Goal: Information Seeking & Learning: Learn about a topic

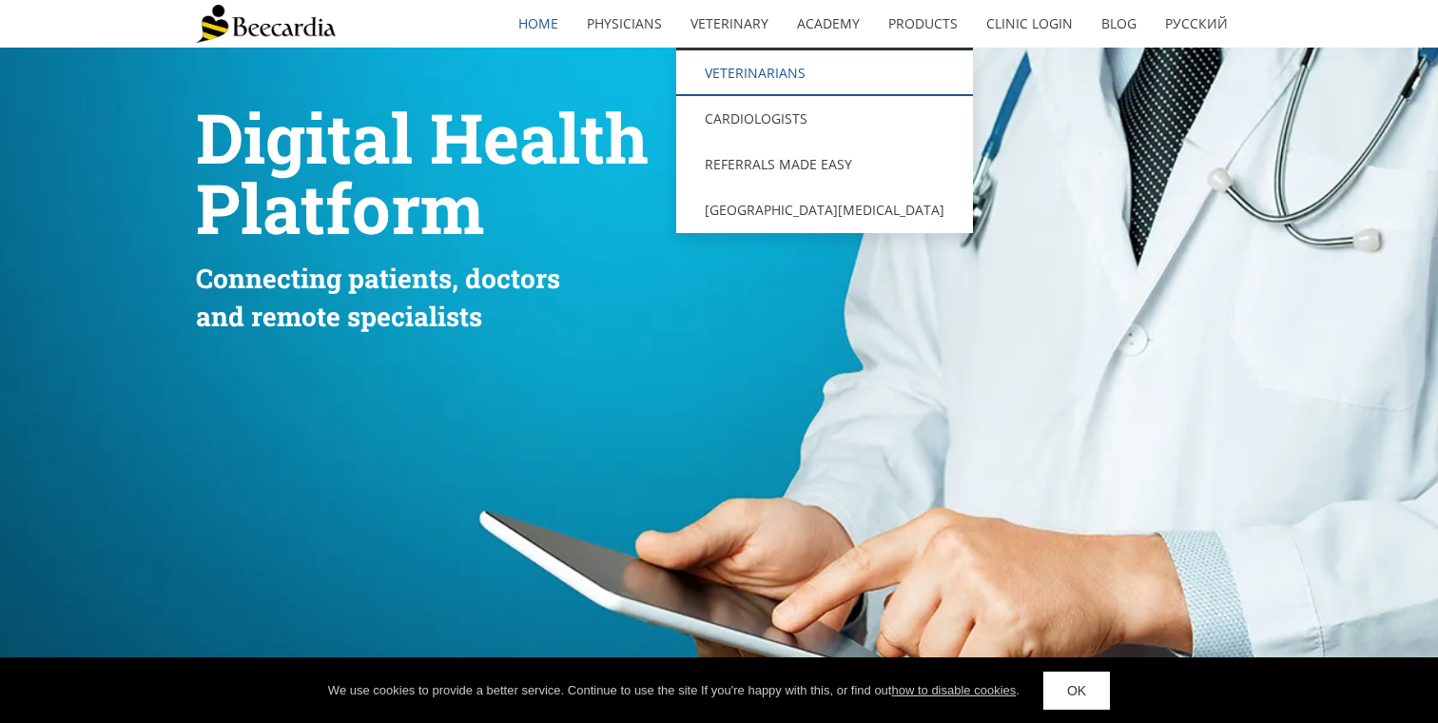
click at [769, 69] on link "Veterinarians" at bounding box center [824, 73] width 297 height 46
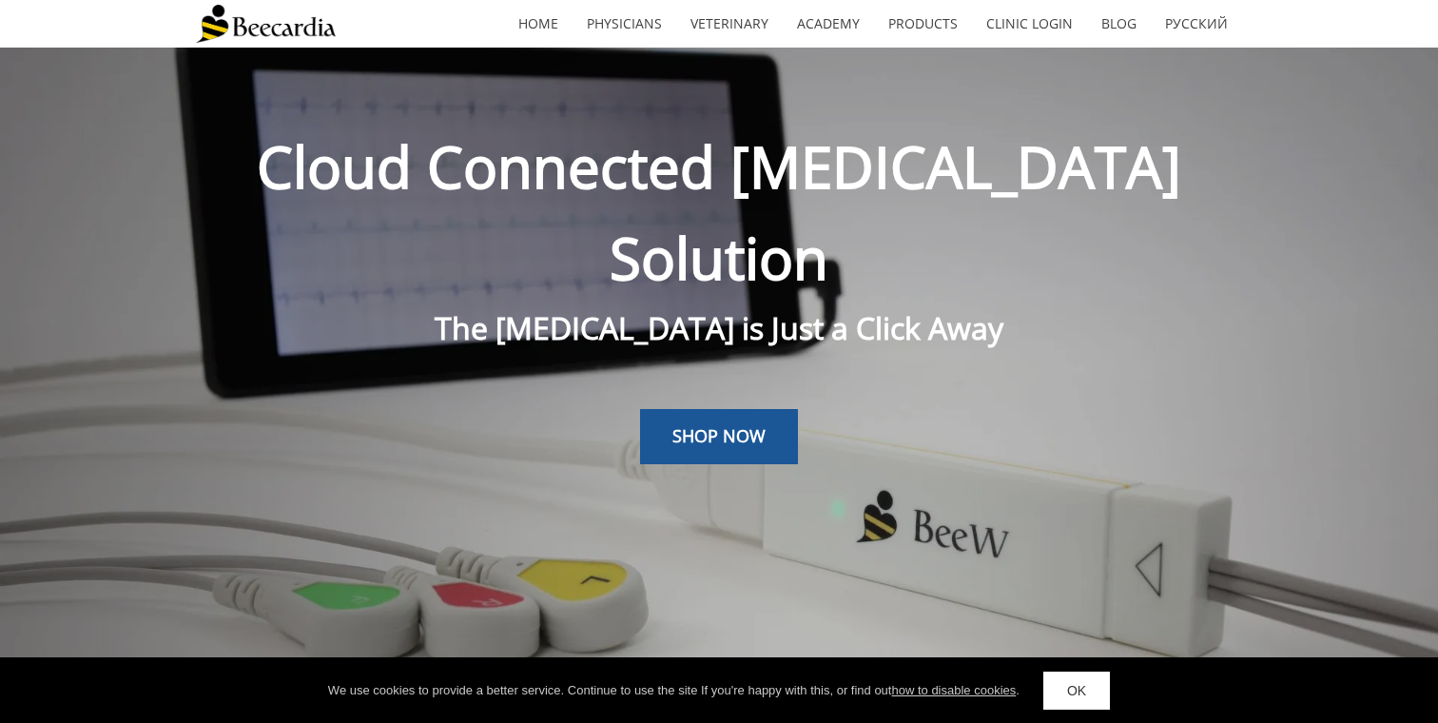
click at [904, 154] on span "Cloud Connected [MEDICAL_DATA] Solution" at bounding box center [719, 211] width 924 height 169
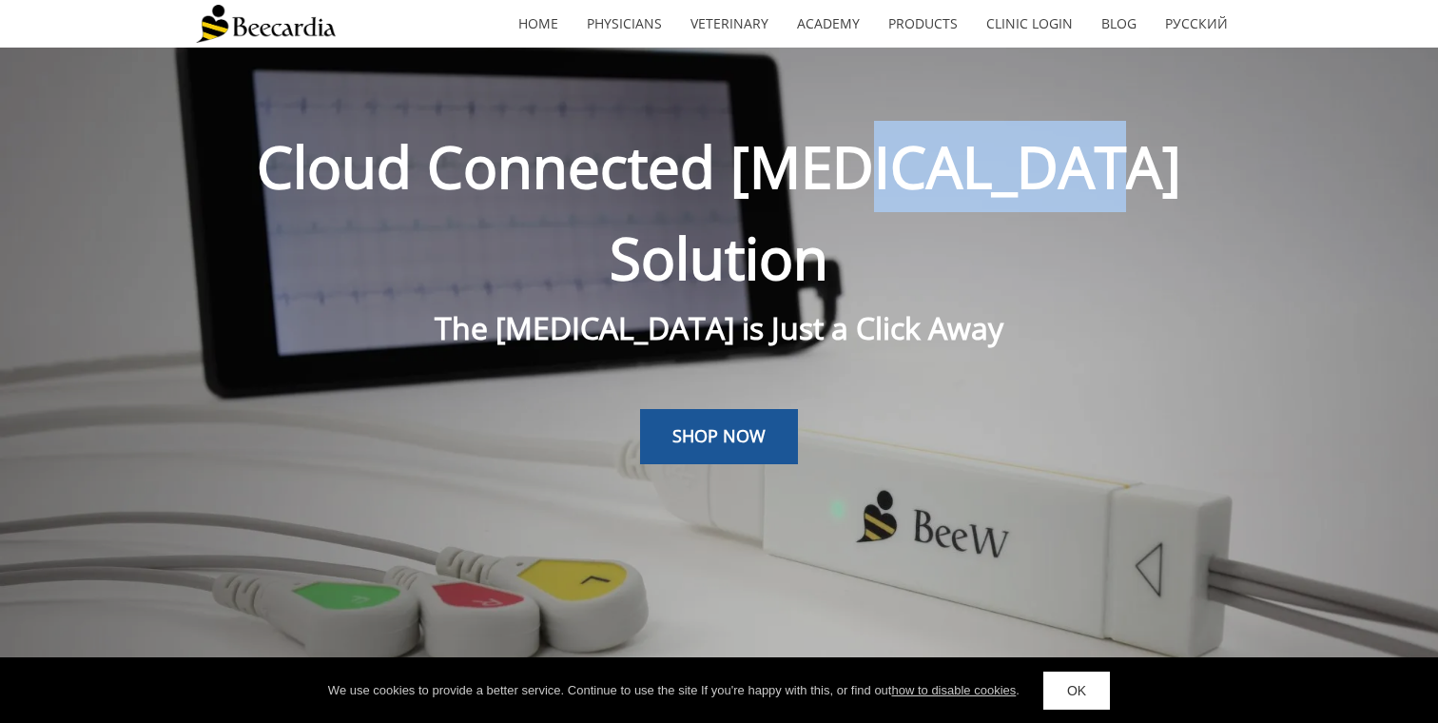
click at [904, 154] on span "Cloud Connected ECG Solution" at bounding box center [719, 211] width 924 height 169
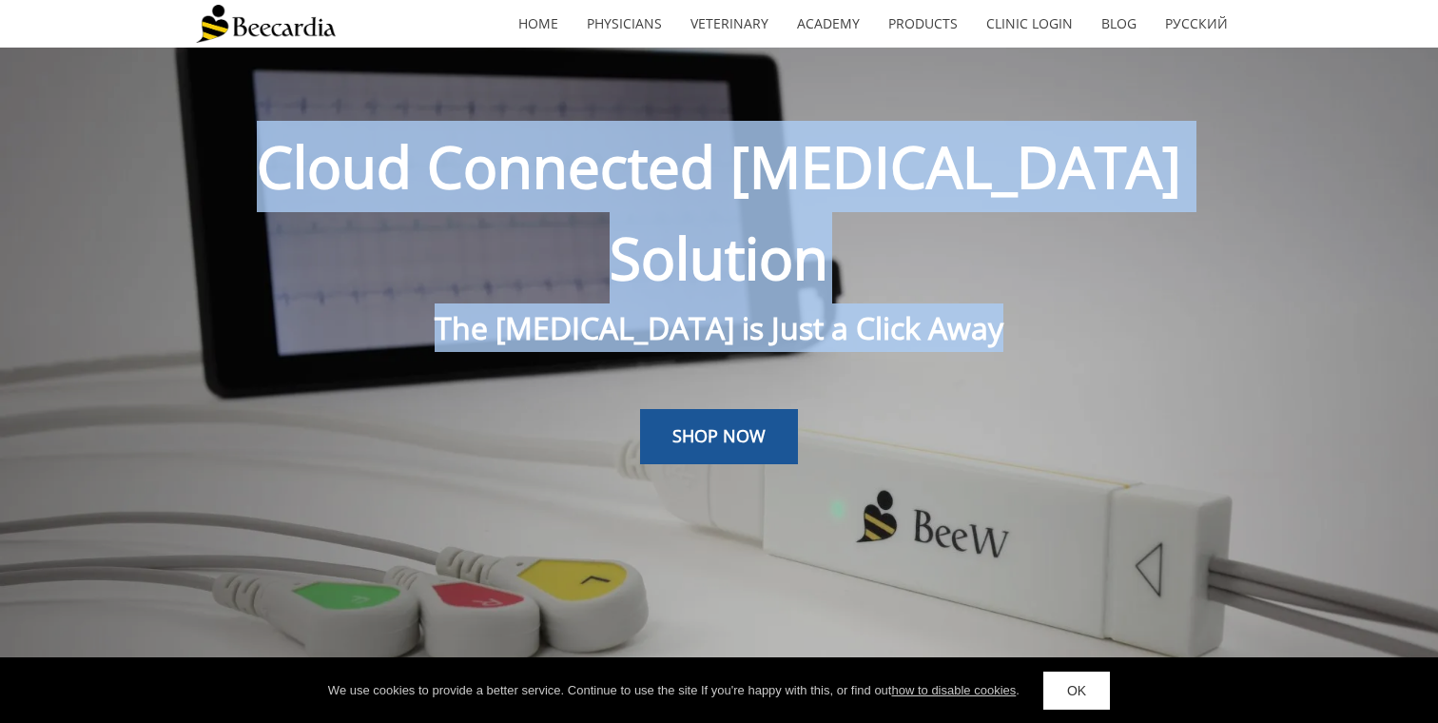
drag, startPoint x: 904, startPoint y: 154, endPoint x: 904, endPoint y: 260, distance: 105.6
click at [904, 260] on div "Cloud Connected ECG Solution The Cardiologist is Just a Click Away" at bounding box center [719, 236] width 1046 height 231
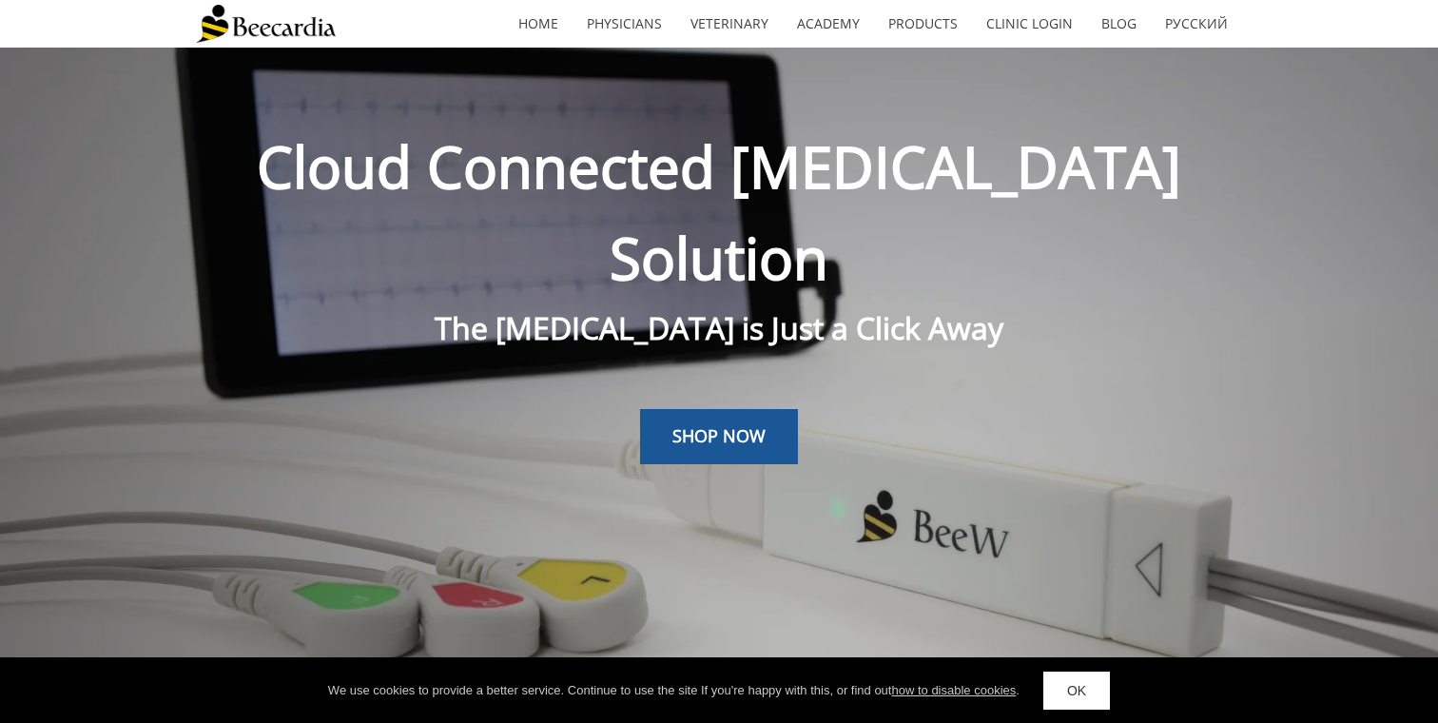
click at [904, 307] on span "The Cardiologist is Just a Click Away" at bounding box center [719, 327] width 569 height 41
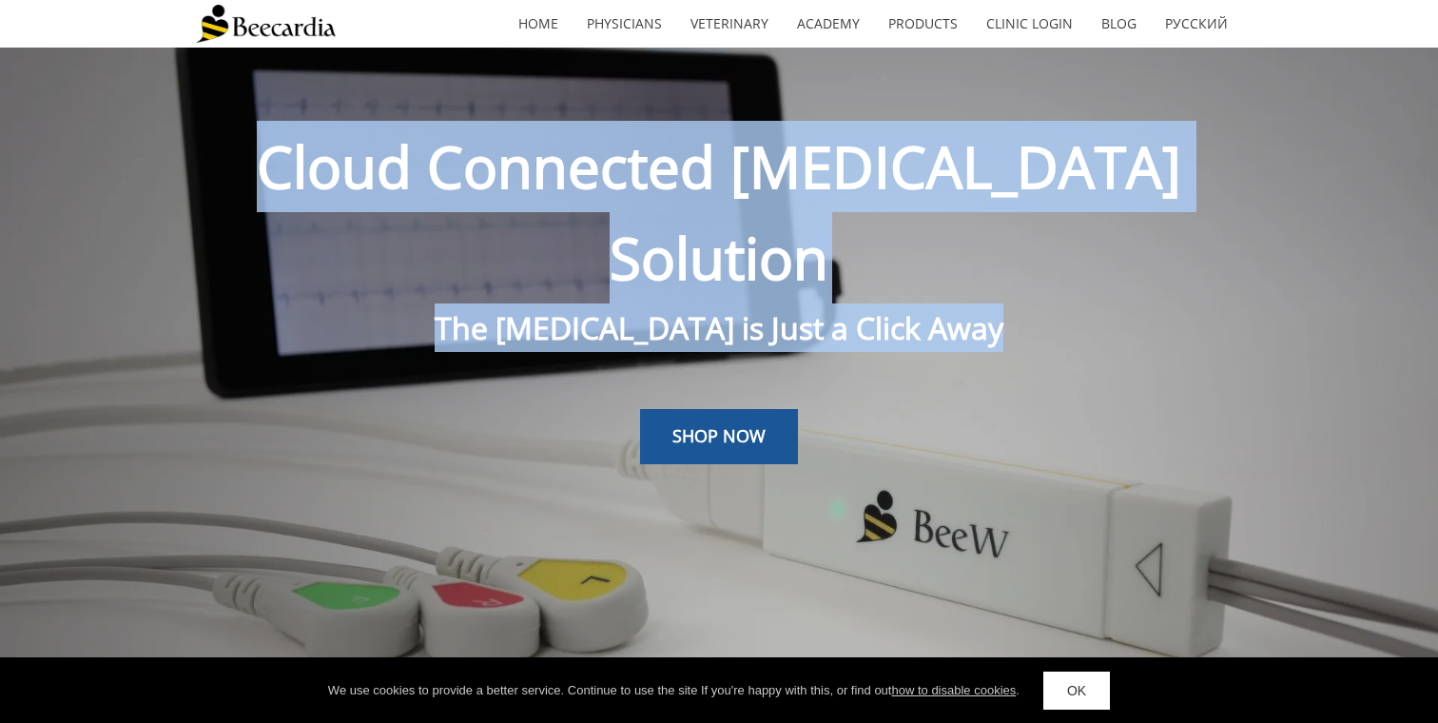
drag, startPoint x: 904, startPoint y: 236, endPoint x: 904, endPoint y: 176, distance: 59.9
click at [904, 176] on div "Cloud Connected ECG Solution The Cardiologist is Just a Click Away" at bounding box center [719, 236] width 1046 height 231
click at [904, 176] on span "Cloud Connected ECG Solution" at bounding box center [719, 211] width 924 height 169
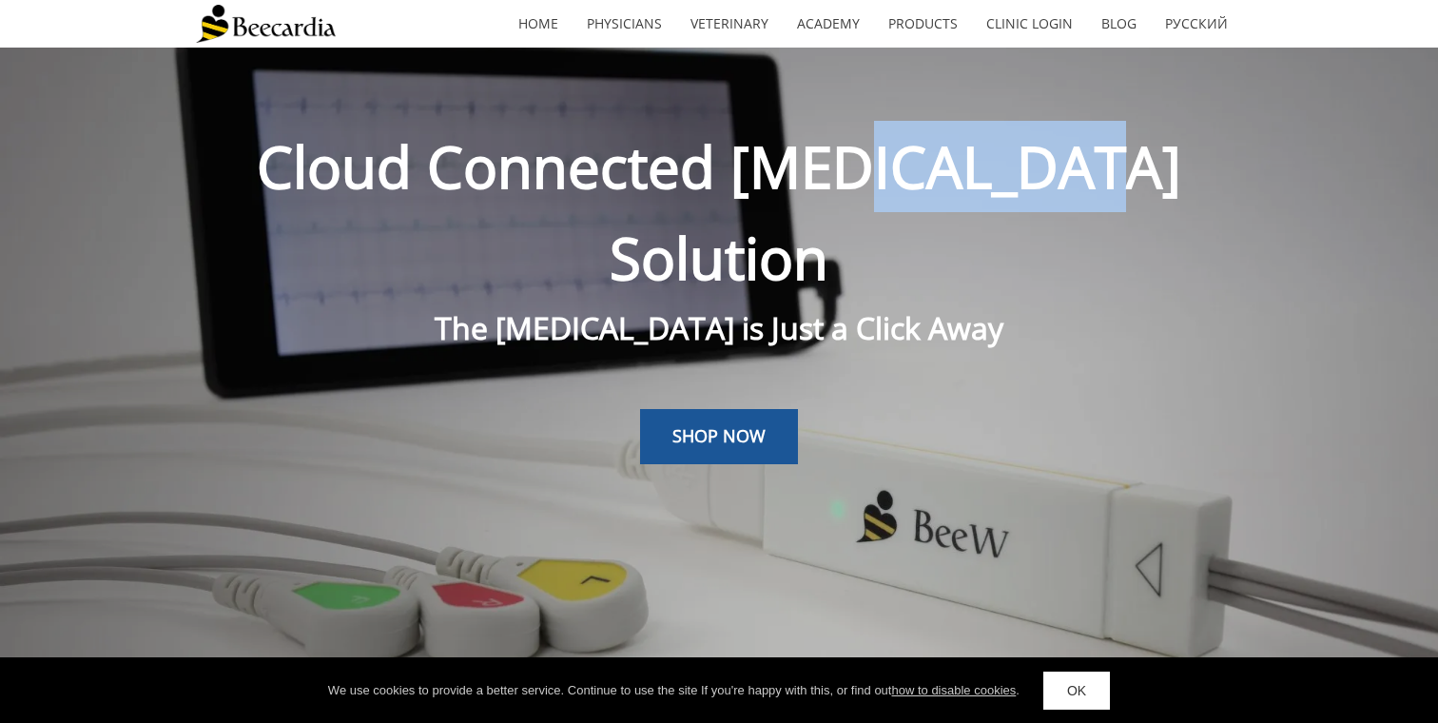
click at [904, 176] on span "Cloud Connected ECG Solution" at bounding box center [719, 211] width 924 height 169
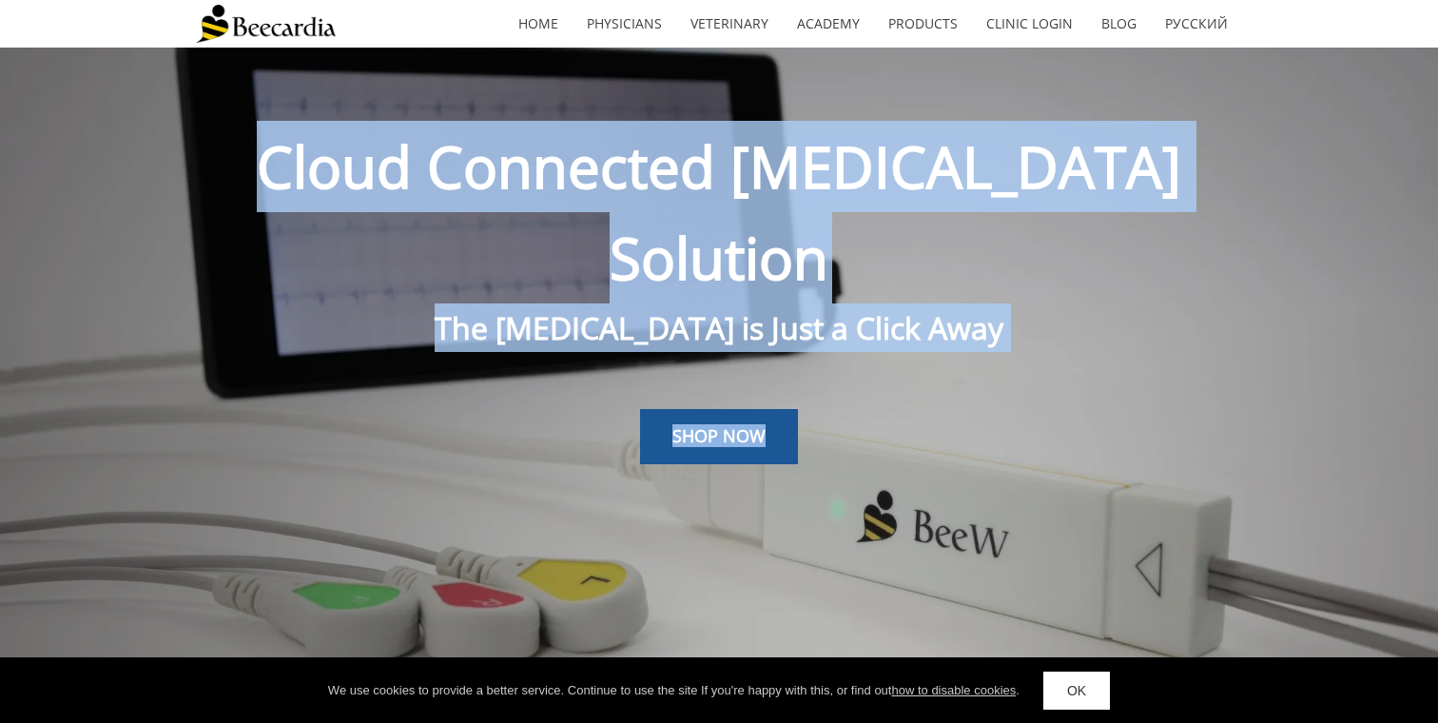
drag, startPoint x: 904, startPoint y: 176, endPoint x: 896, endPoint y: 371, distance: 195.2
click at [896, 370] on div "Cloud Connected ECG Solution The Cardiologist is Just a Click Away SHOP NOW" at bounding box center [719, 320] width 1046 height 544
click at [896, 371] on div "SHOP NOW" at bounding box center [719, 410] width 1046 height 107
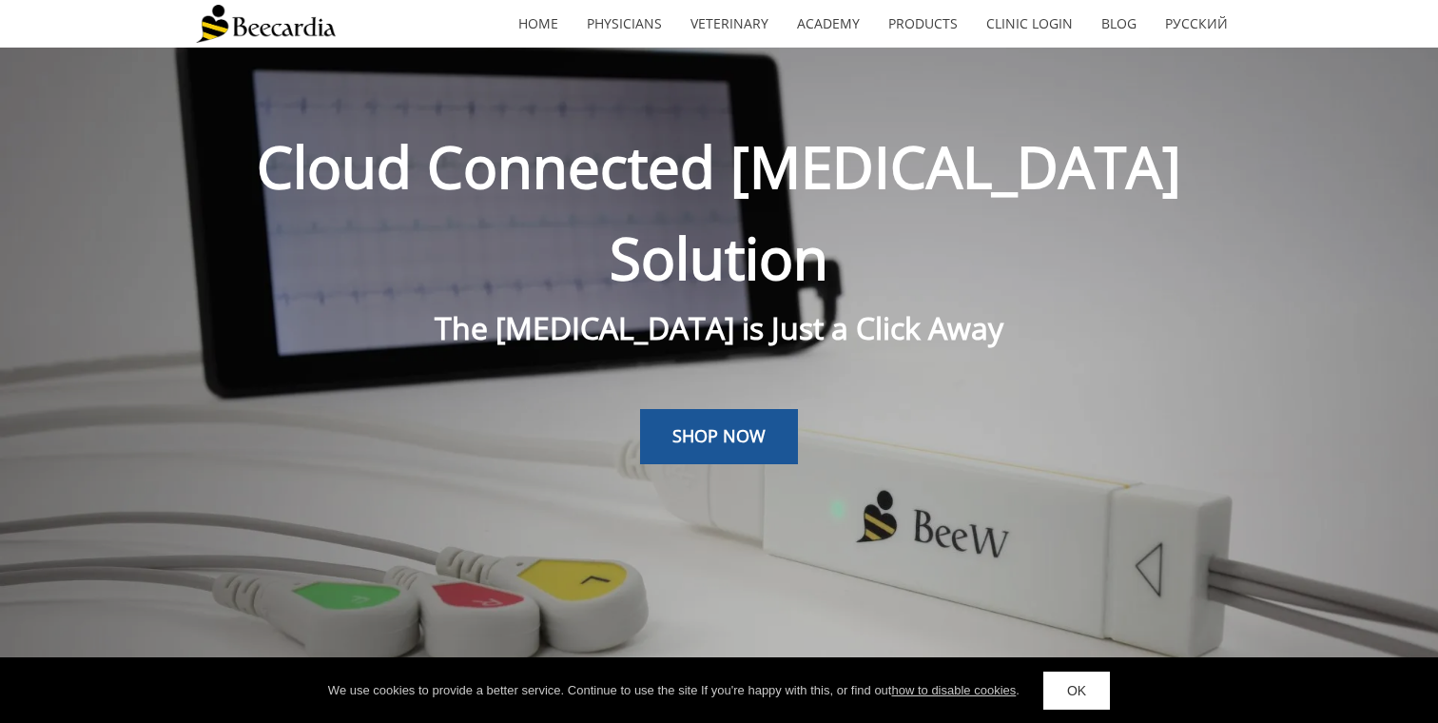
click at [896, 371] on div "SHOP NOW" at bounding box center [719, 410] width 1046 height 107
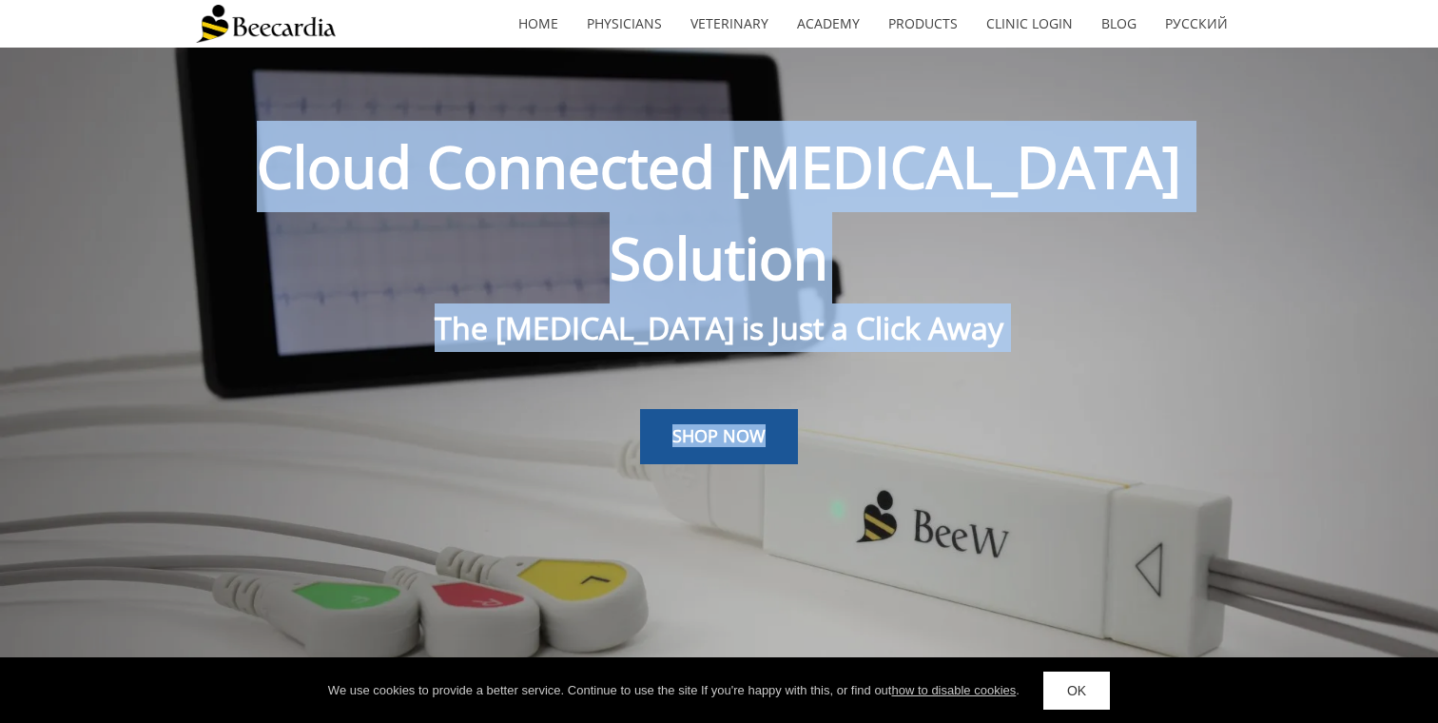
drag, startPoint x: 896, startPoint y: 371, endPoint x: 902, endPoint y: 168, distance: 202.7
click at [902, 168] on div "Cloud Connected ECG Solution The Cardiologist is Just a Click Away SHOP NOW" at bounding box center [719, 320] width 1046 height 544
click at [902, 168] on span "Cloud Connected ECG Solution" at bounding box center [719, 211] width 924 height 169
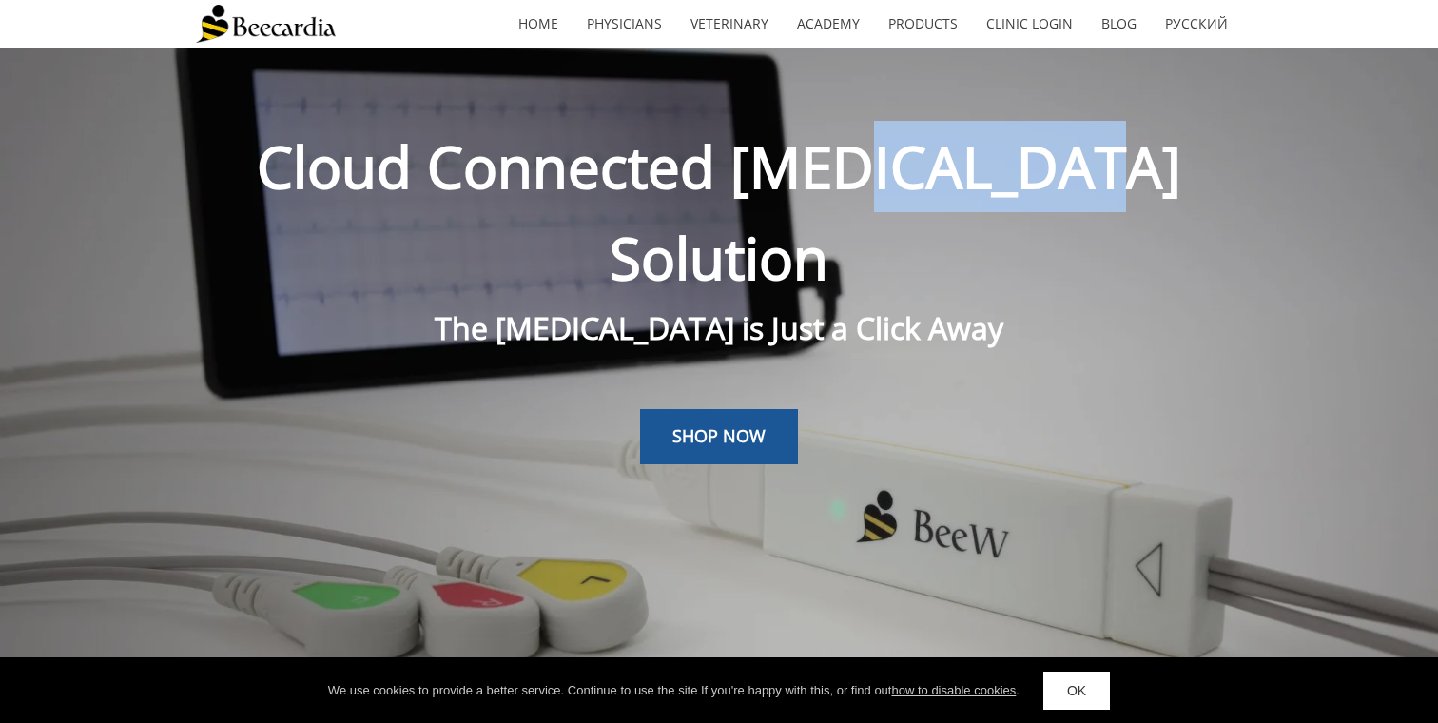
click at [902, 168] on span "Cloud Connected ECG Solution" at bounding box center [719, 211] width 924 height 169
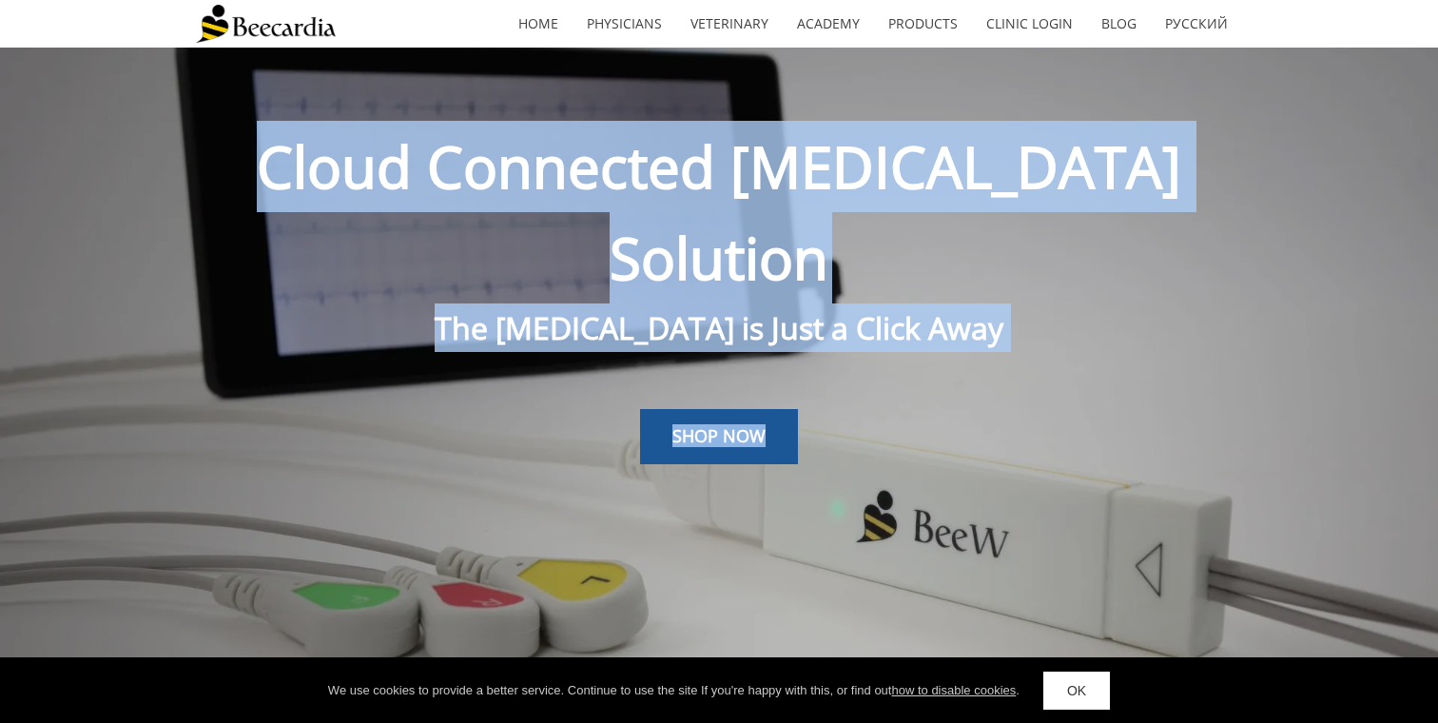
drag, startPoint x: 902, startPoint y: 168, endPoint x: 885, endPoint y: 360, distance: 192.8
click at [885, 360] on div "Cloud Connected ECG Solution The Cardiologist is Just a Click Away SHOP NOW" at bounding box center [719, 320] width 1046 height 544
click at [885, 360] on div "SHOP NOW" at bounding box center [719, 410] width 1046 height 107
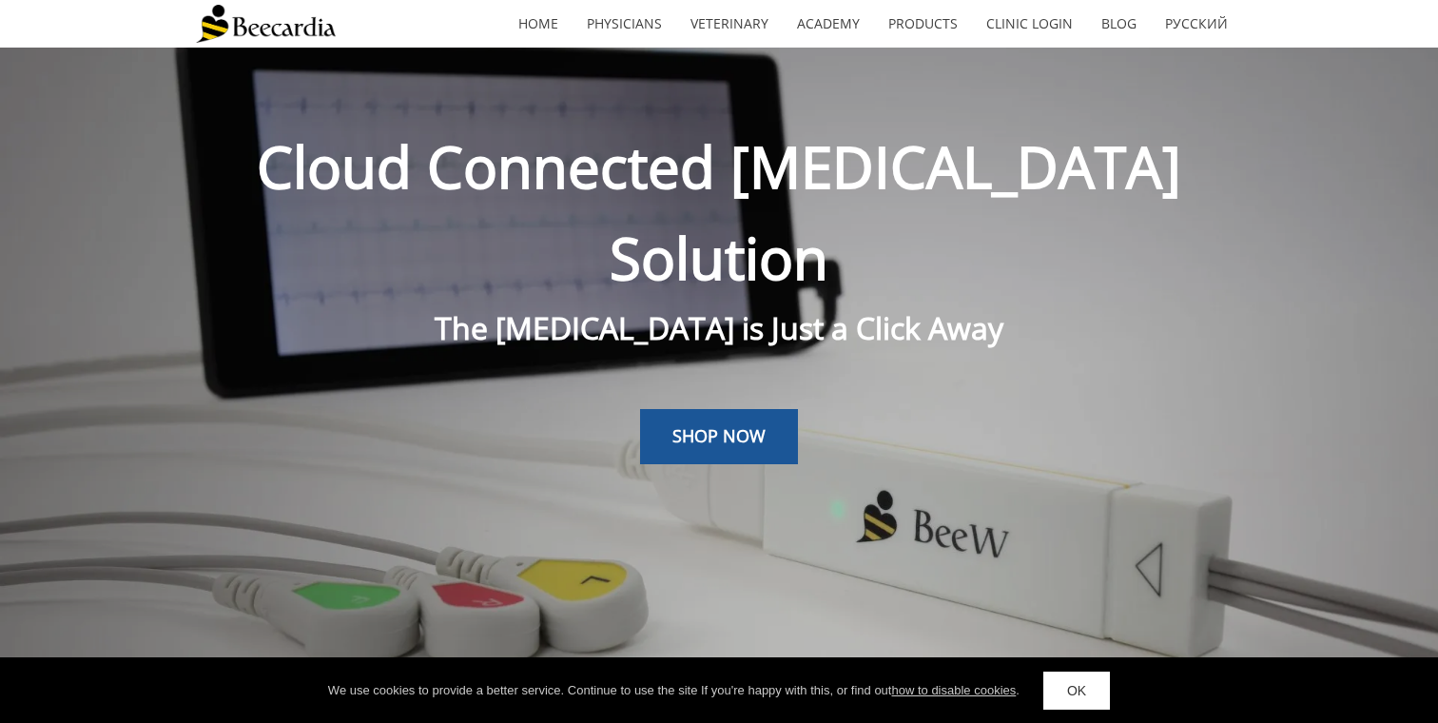
click at [887, 163] on span "Cloud Connected ECG Solution" at bounding box center [719, 211] width 924 height 169
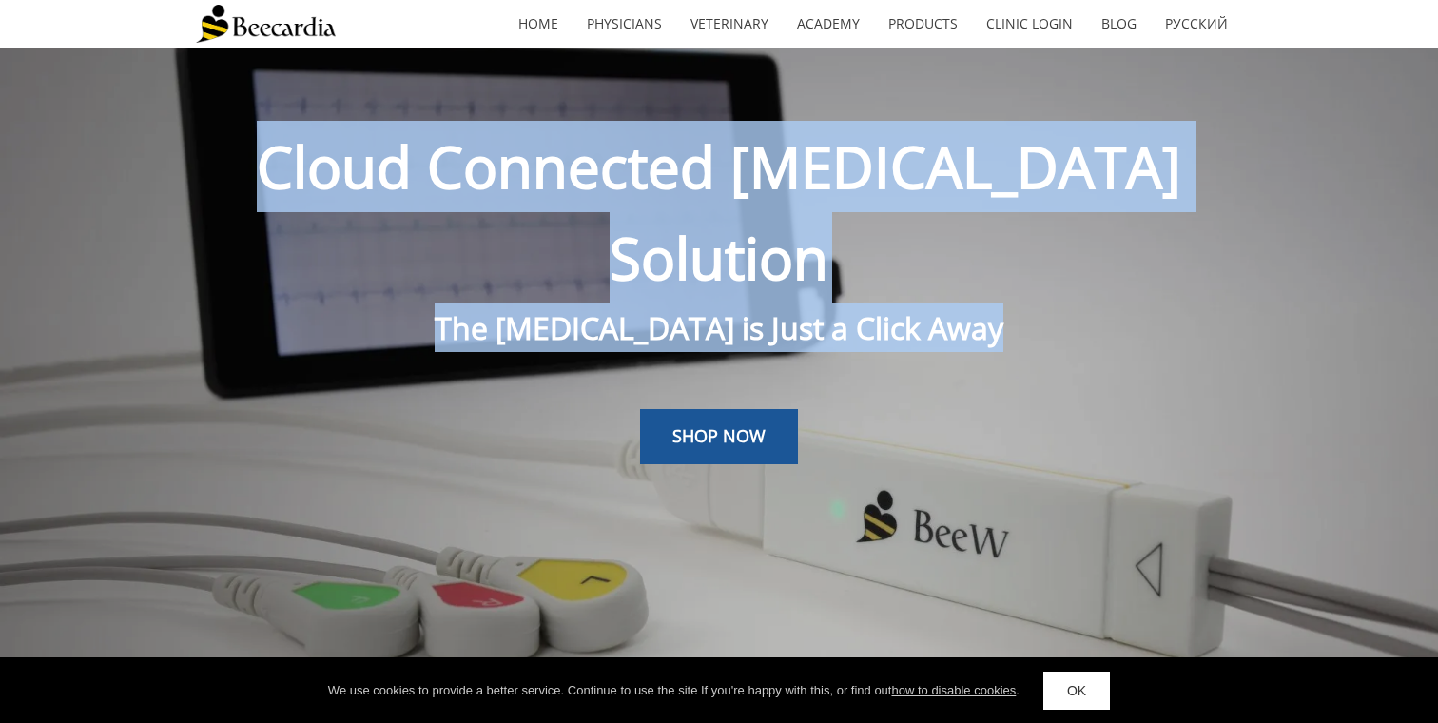
drag, startPoint x: 887, startPoint y: 163, endPoint x: 895, endPoint y: 227, distance: 65.1
click at [895, 227] on div "Cloud Connected ECG Solution The Cardiologist is Just a Click Away" at bounding box center [719, 236] width 1046 height 231
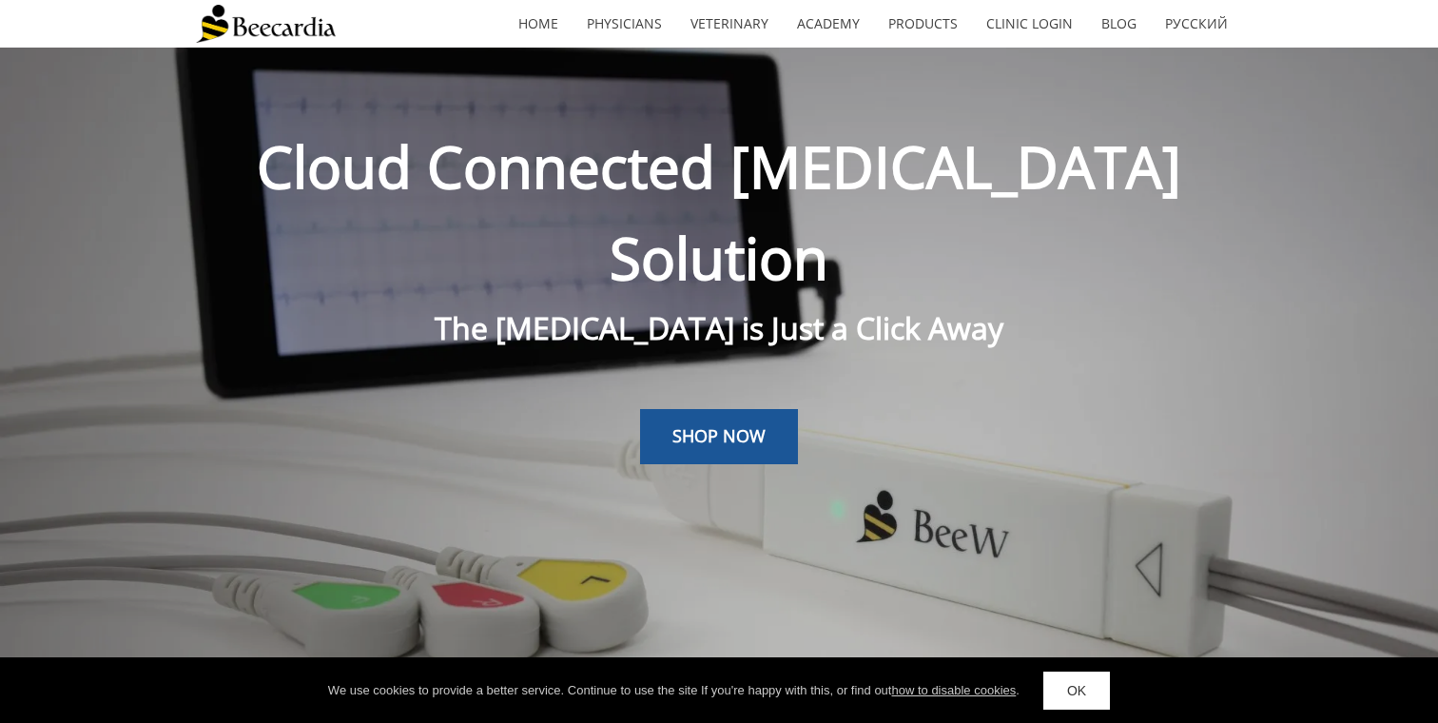
click at [909, 206] on p "Cloud Connected ECG Solution" at bounding box center [719, 212] width 1046 height 183
click at [913, 193] on span "Cloud Connected ECG Solution" at bounding box center [719, 211] width 924 height 169
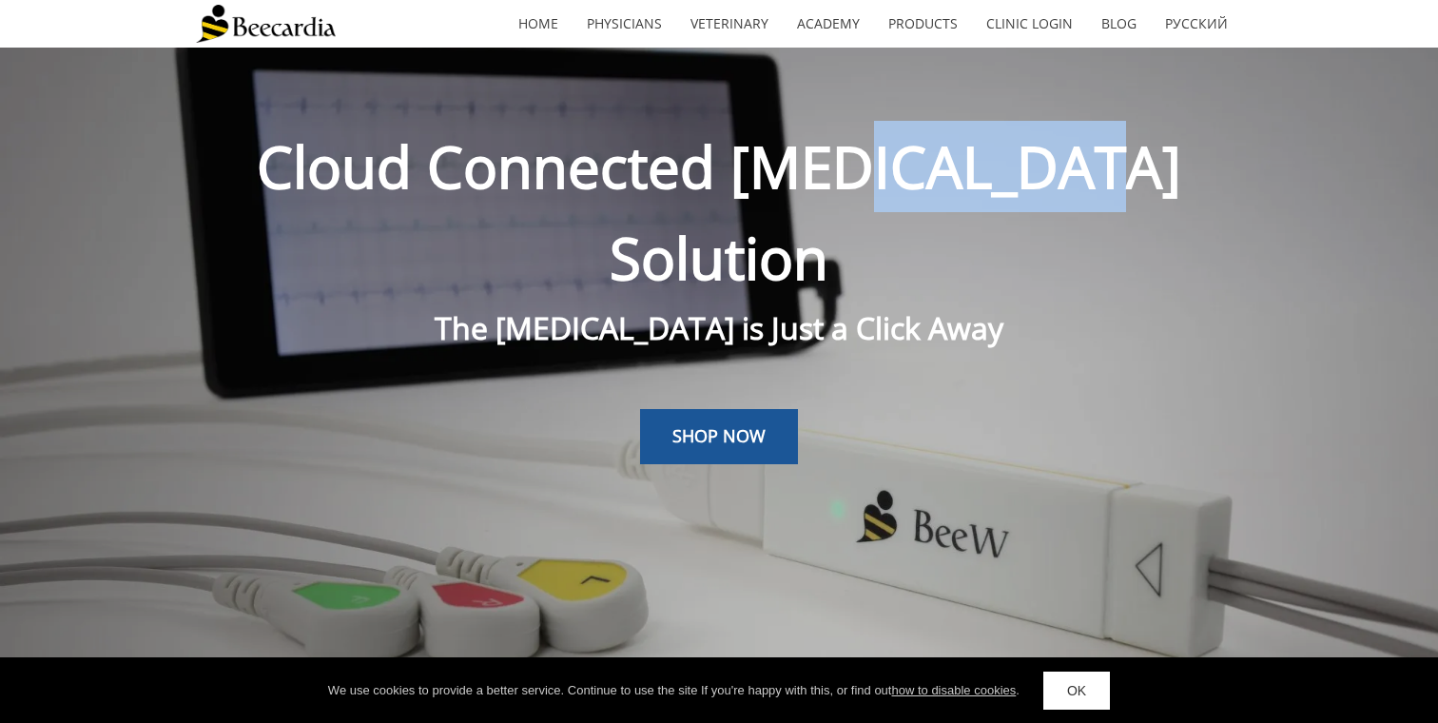
click at [913, 193] on span "Cloud Connected ECG Solution" at bounding box center [719, 211] width 924 height 169
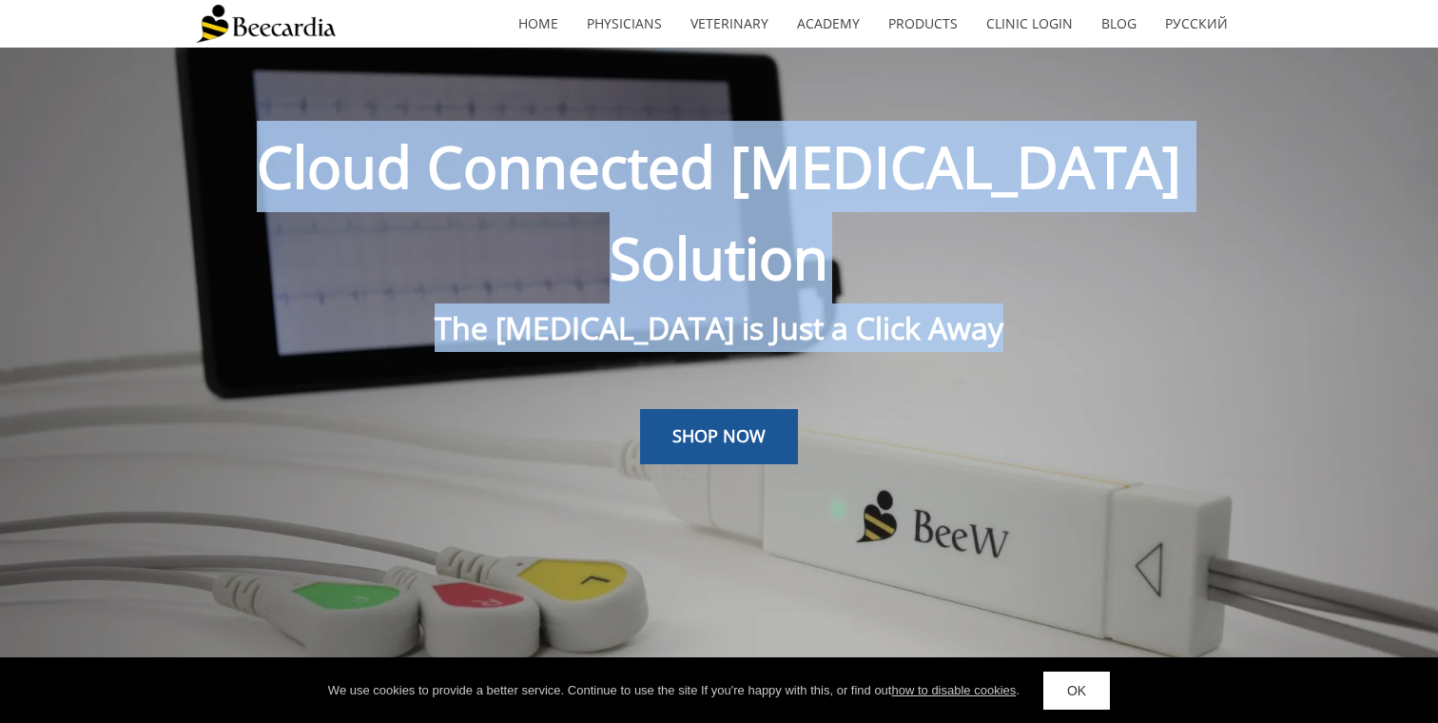
drag, startPoint x: 913, startPoint y: 193, endPoint x: 913, endPoint y: 221, distance: 27.6
click at [913, 221] on div "Cloud Connected ECG Solution The Cardiologist is Just a Click Away" at bounding box center [719, 236] width 1046 height 231
click at [913, 307] on span "The Cardiologist is Just a Click Away" at bounding box center [719, 327] width 569 height 41
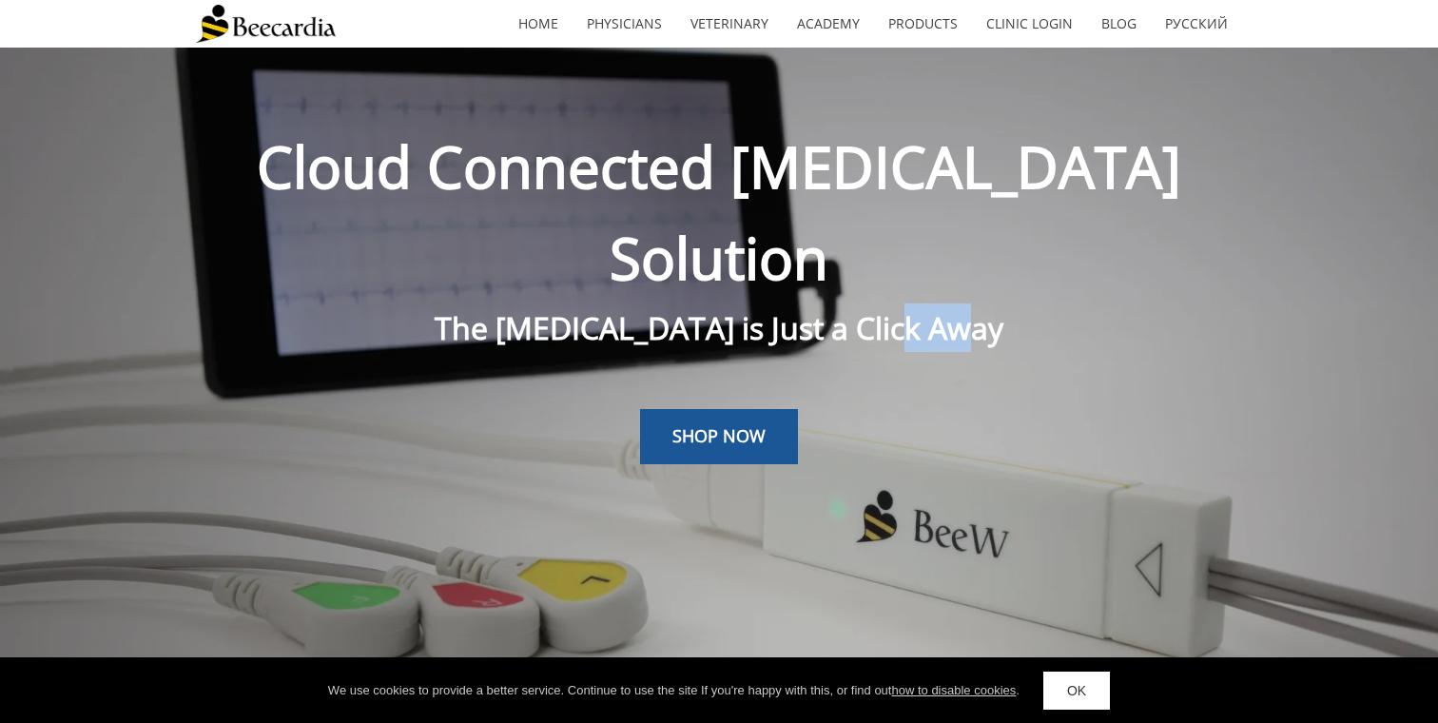
click at [913, 307] on span "The Cardiologist is Just a Click Away" at bounding box center [719, 327] width 569 height 41
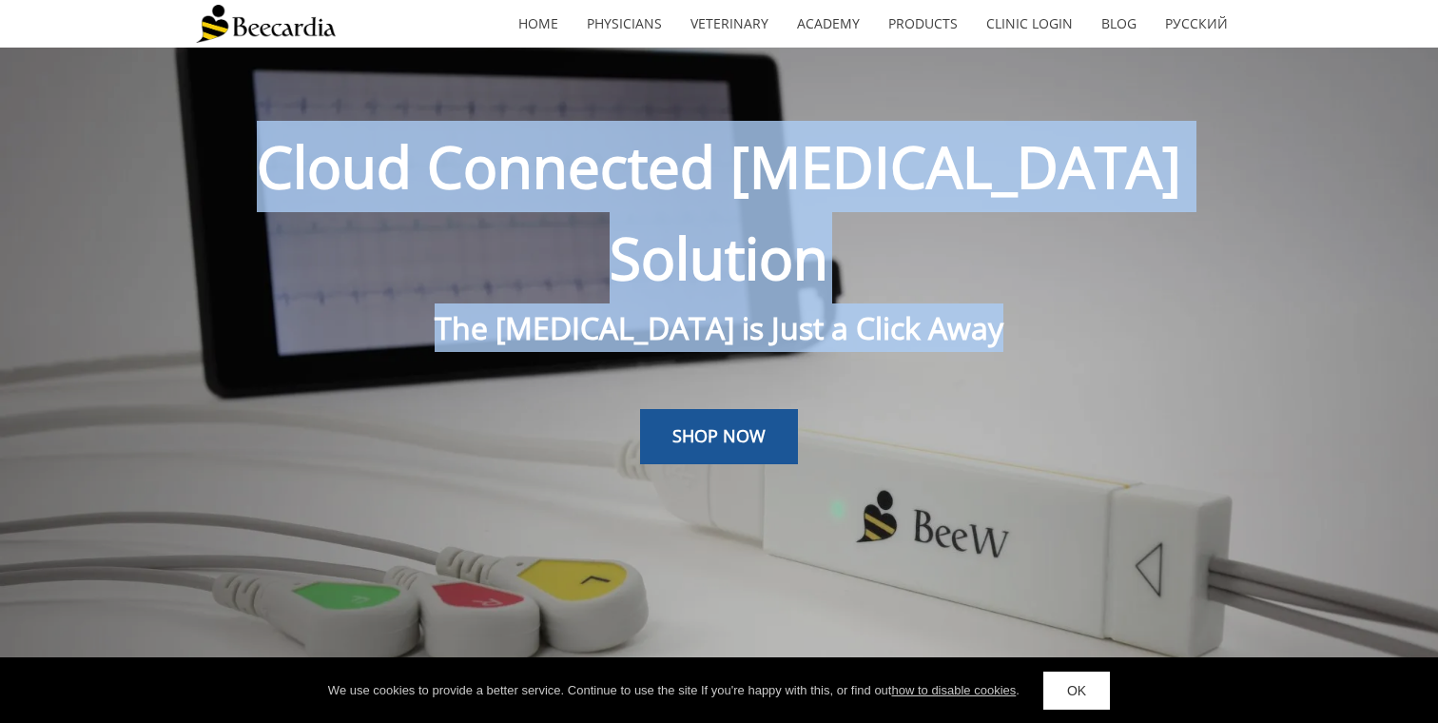
drag, startPoint x: 913, startPoint y: 221, endPoint x: 938, endPoint y: 159, distance: 66.6
click at [938, 159] on div "Cloud Connected ECG Solution The Cardiologist is Just a Click Away" at bounding box center [719, 236] width 1046 height 231
click at [938, 159] on span "Cloud Connected ECG Solution" at bounding box center [719, 211] width 924 height 169
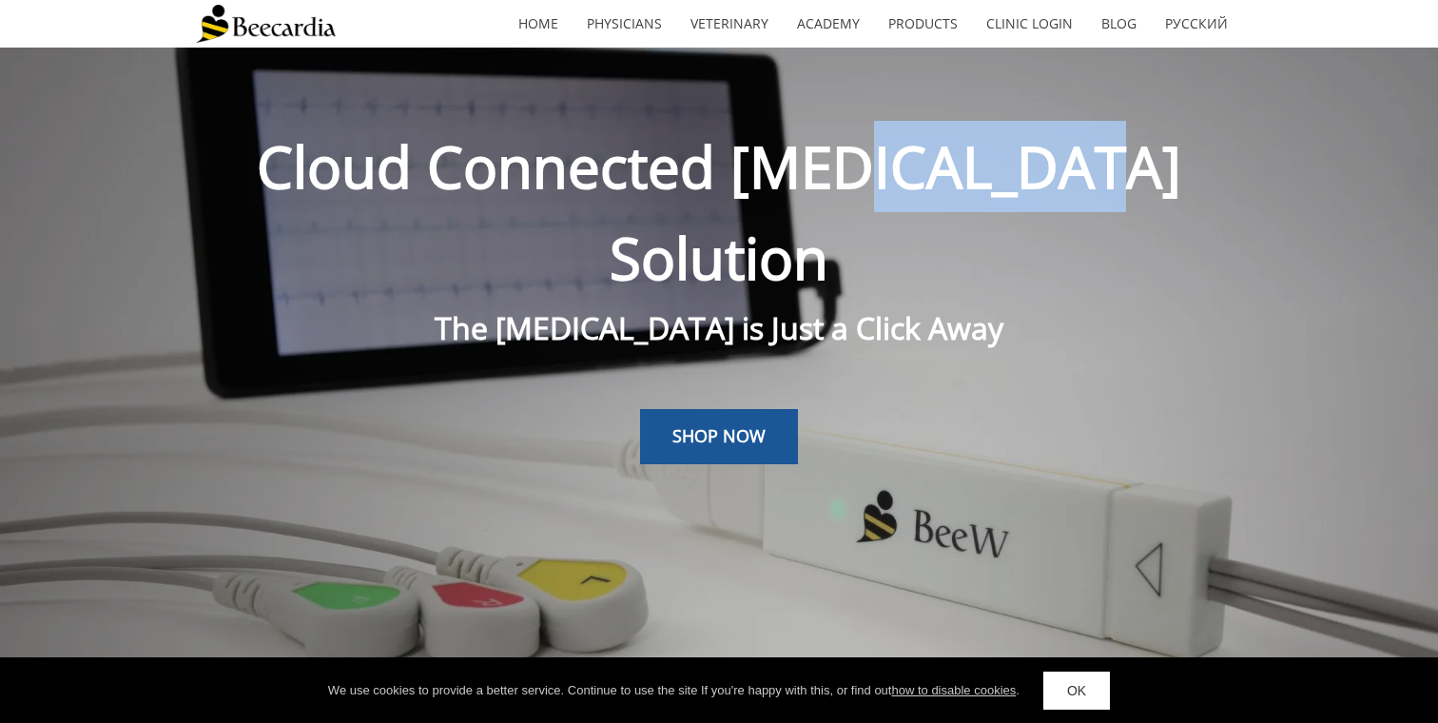
click at [938, 159] on span "Cloud Connected ECG Solution" at bounding box center [719, 211] width 924 height 169
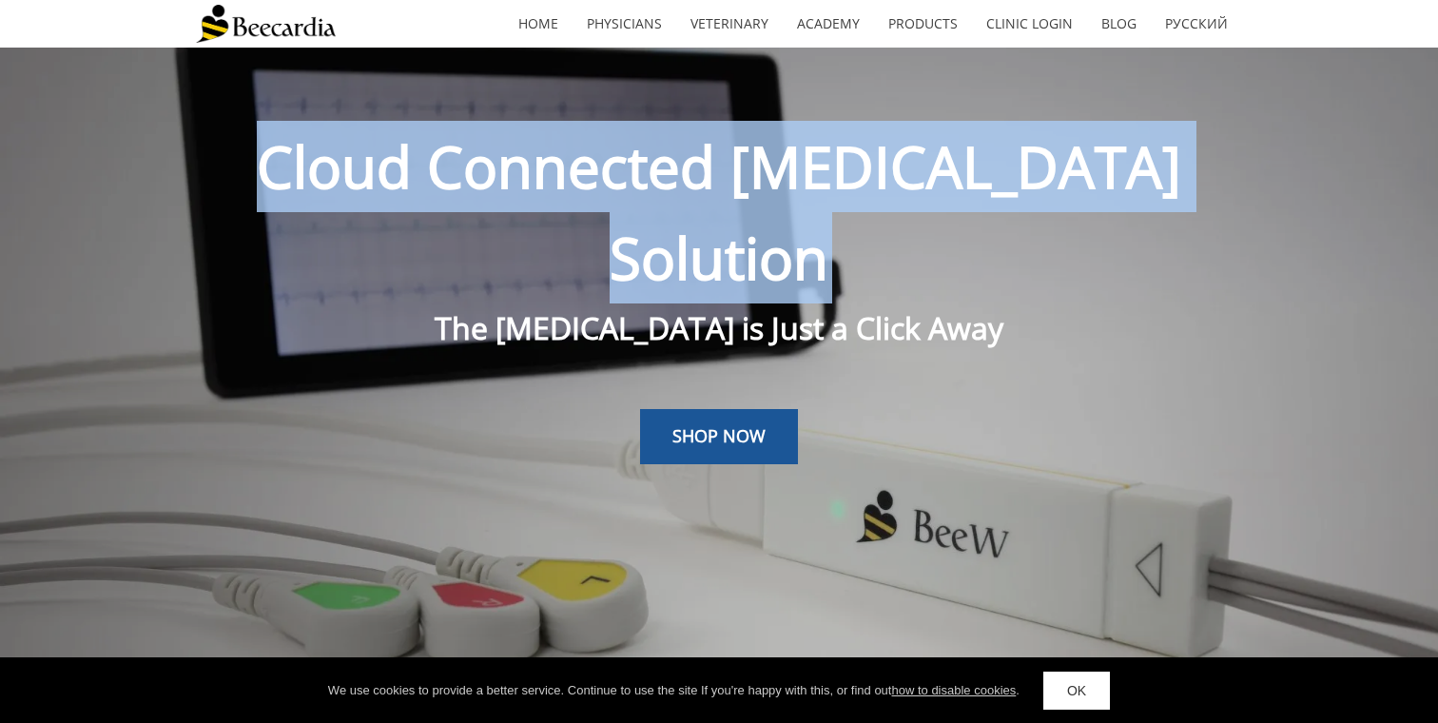
drag, startPoint x: 938, startPoint y: 159, endPoint x: 938, endPoint y: 206, distance: 47.6
click at [938, 206] on p "Cloud Connected ECG Solution" at bounding box center [719, 212] width 1046 height 183
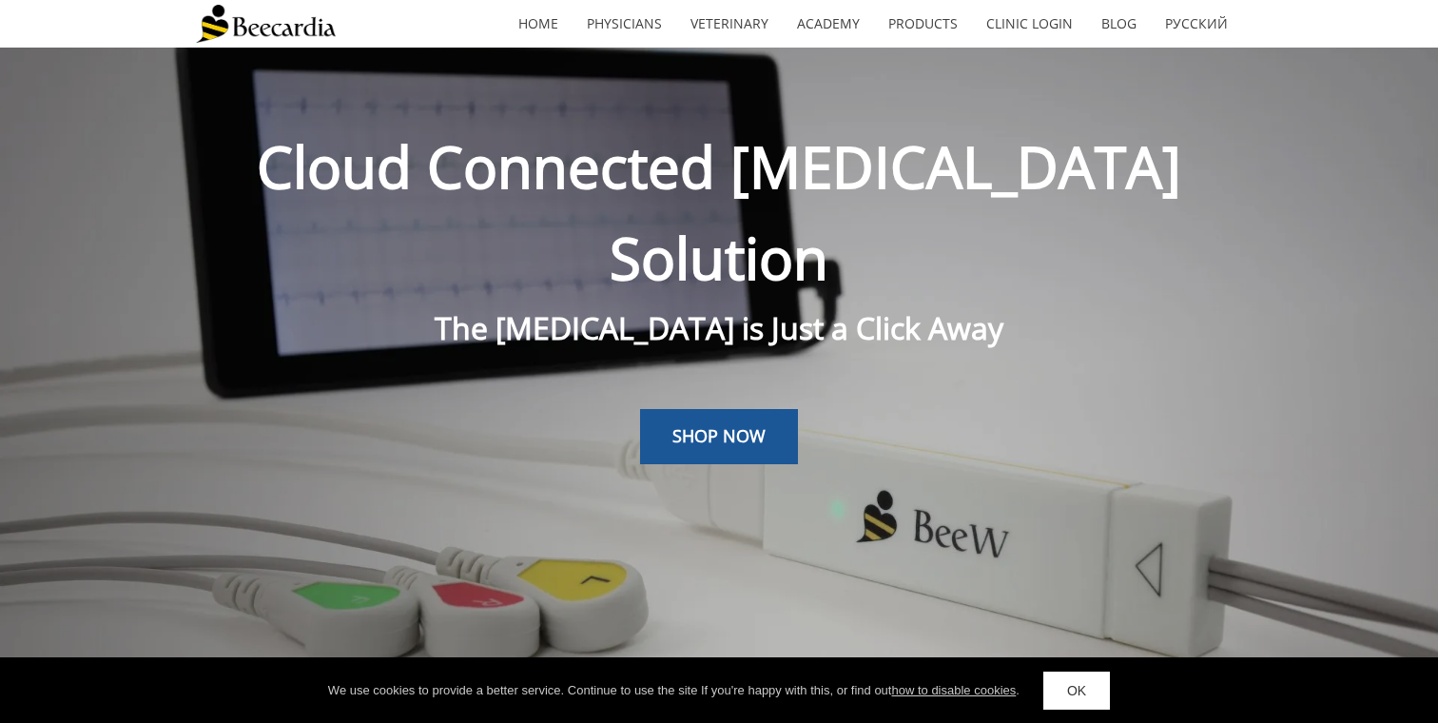
click at [939, 307] on span "The Cardiologist is Just a Click Away" at bounding box center [719, 327] width 569 height 41
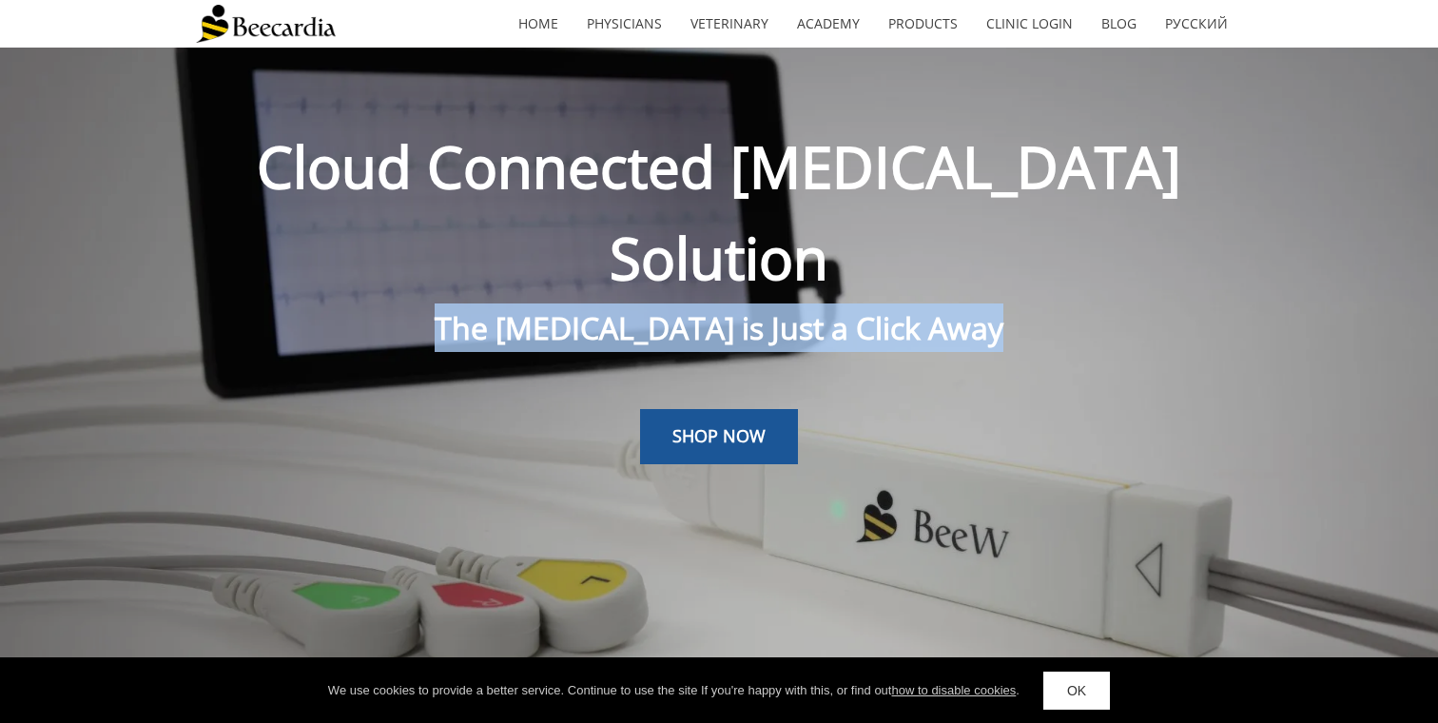
click at [939, 307] on span "The Cardiologist is Just a Click Away" at bounding box center [719, 327] width 569 height 41
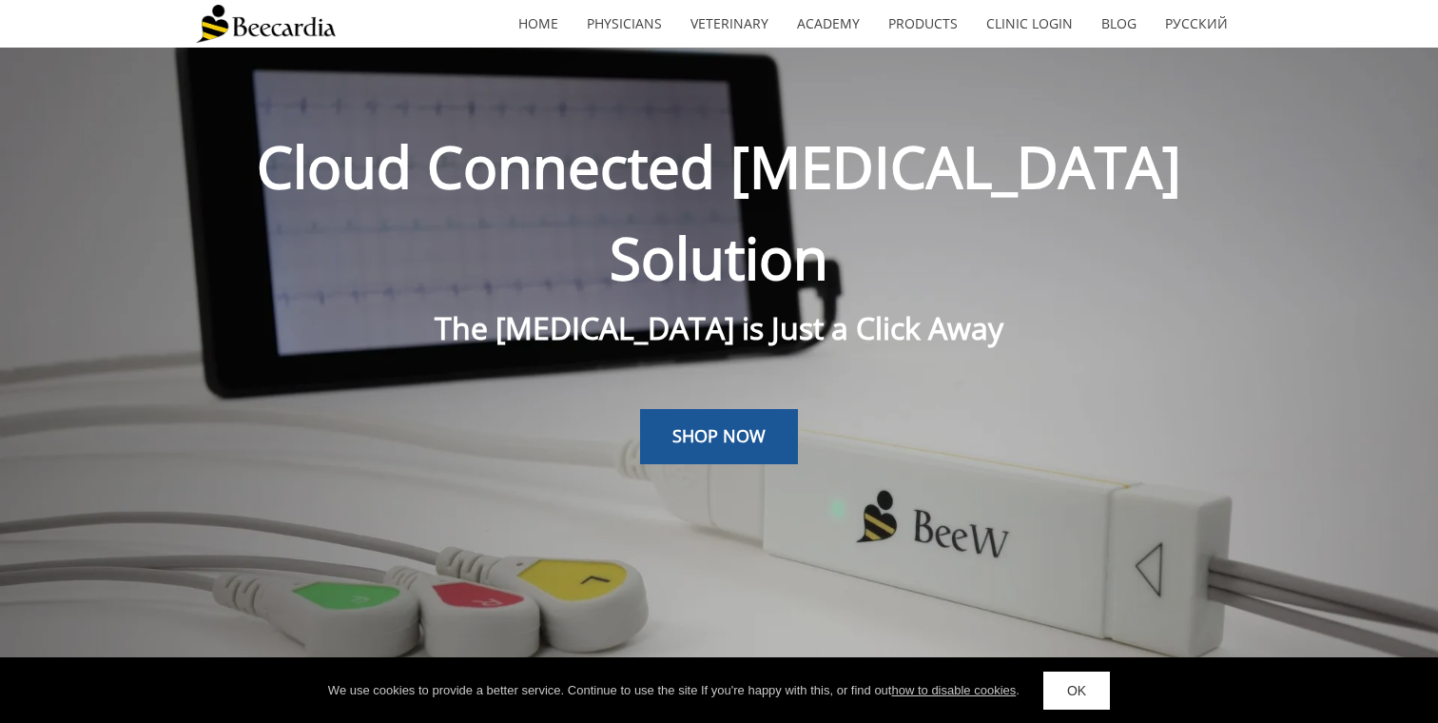
click at [937, 126] on p "Cloud Connected ECG Solution" at bounding box center [719, 212] width 1046 height 183
click at [931, 176] on span "Cloud Connected ECG Solution" at bounding box center [719, 211] width 924 height 169
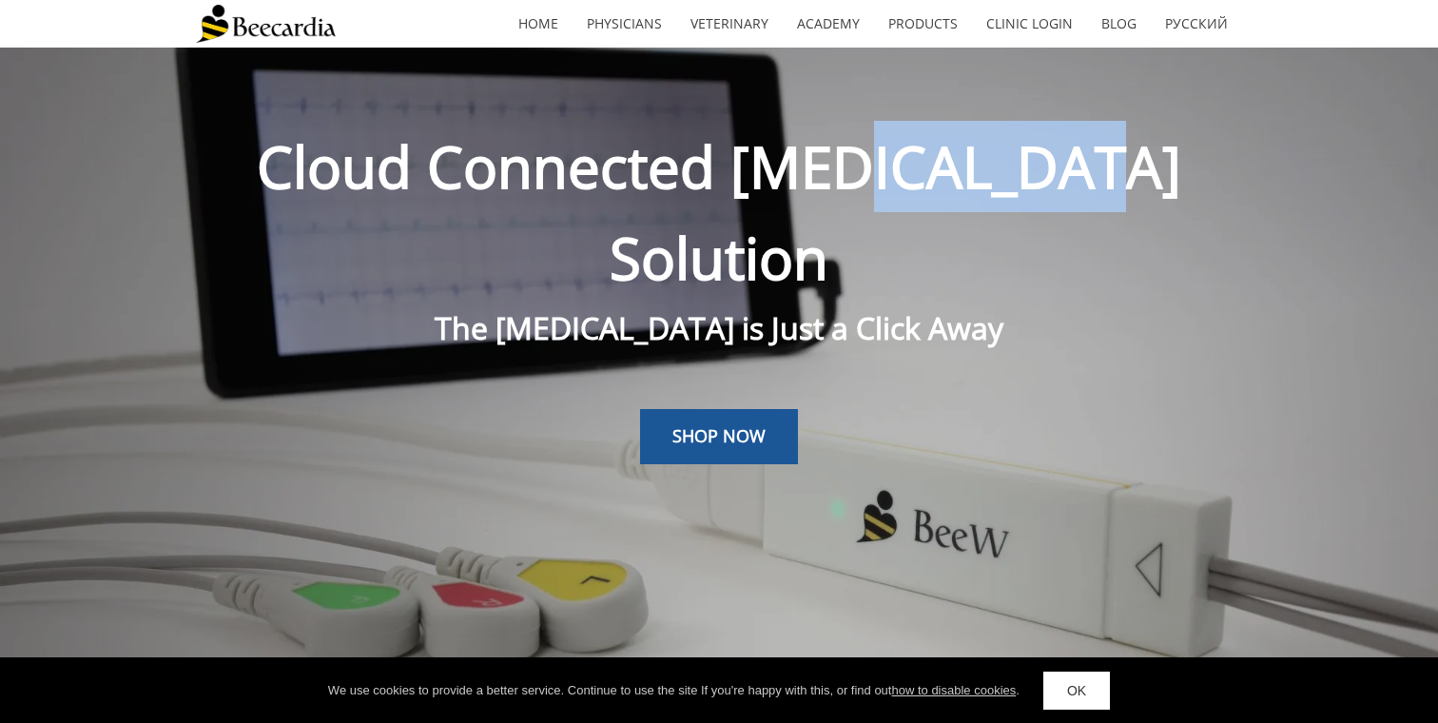
click at [931, 176] on span "Cloud Connected ECG Solution" at bounding box center [719, 211] width 924 height 169
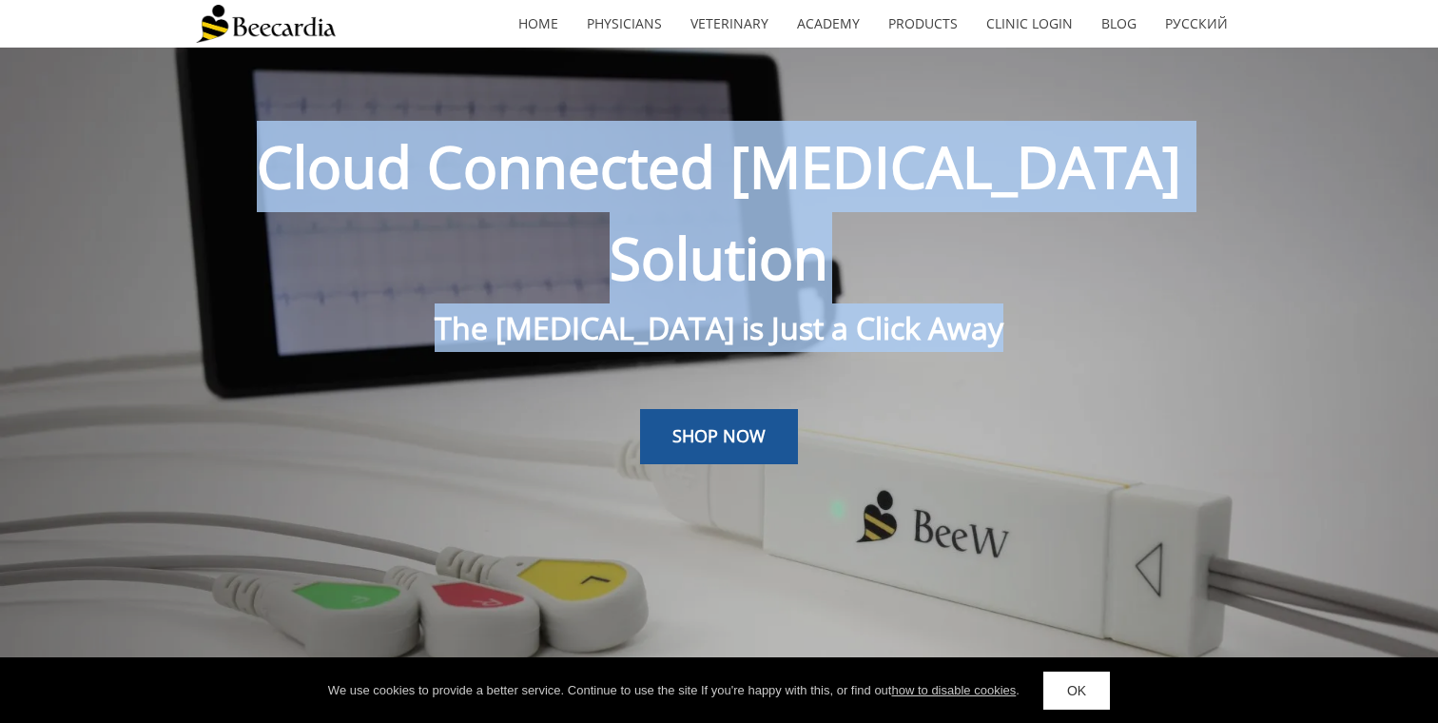
drag, startPoint x: 931, startPoint y: 176, endPoint x: 932, endPoint y: 219, distance: 42.8
click at [932, 219] on div "Cloud Connected ECG Solution The Cardiologist is Just a Click Away" at bounding box center [719, 236] width 1046 height 231
click at [932, 307] on span "The Cardiologist is Just a Click Away" at bounding box center [719, 327] width 569 height 41
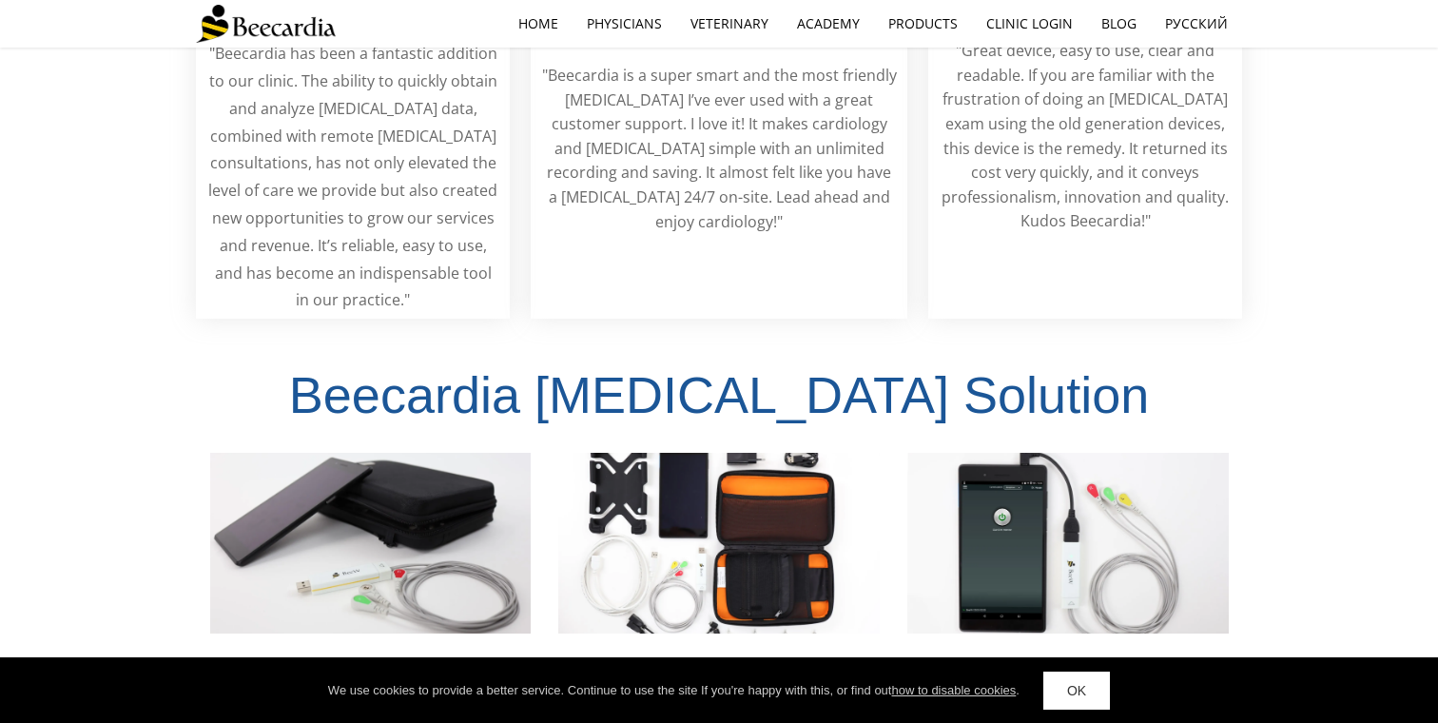
scroll to position [3828, 0]
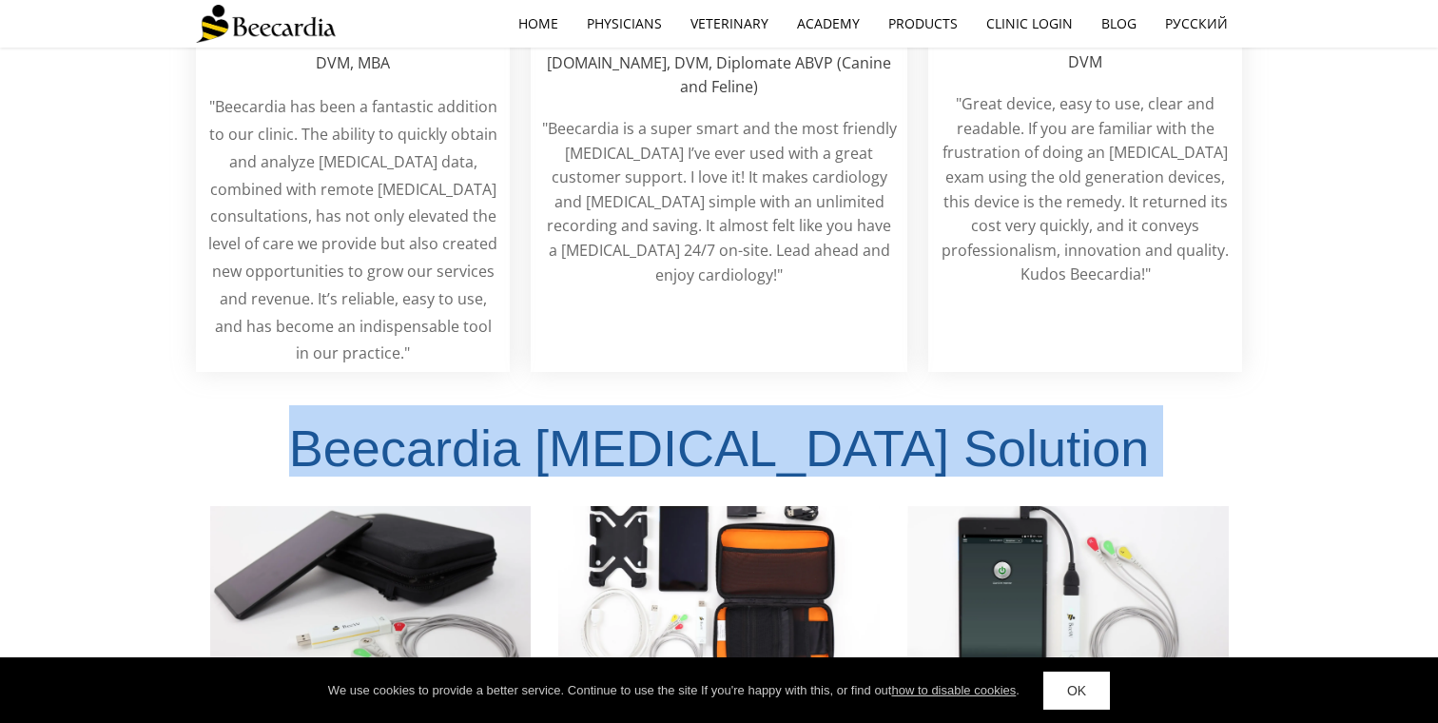
drag, startPoint x: 948, startPoint y: 510, endPoint x: 708, endPoint y: 214, distance: 381.3
click at [708, 419] on span "Beecardia ECG Solution" at bounding box center [719, 447] width 860 height 57
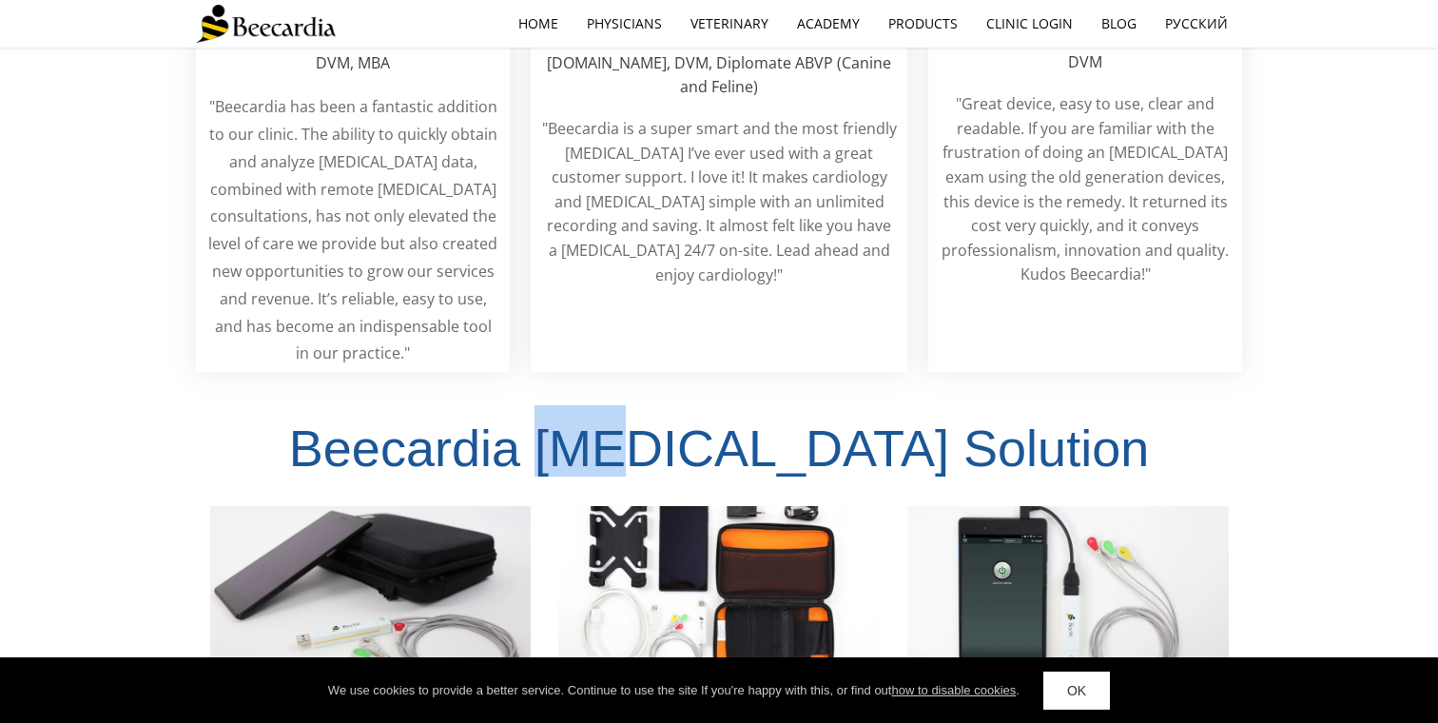
click at [708, 419] on span "Beecardia ECG Solution" at bounding box center [719, 447] width 860 height 57
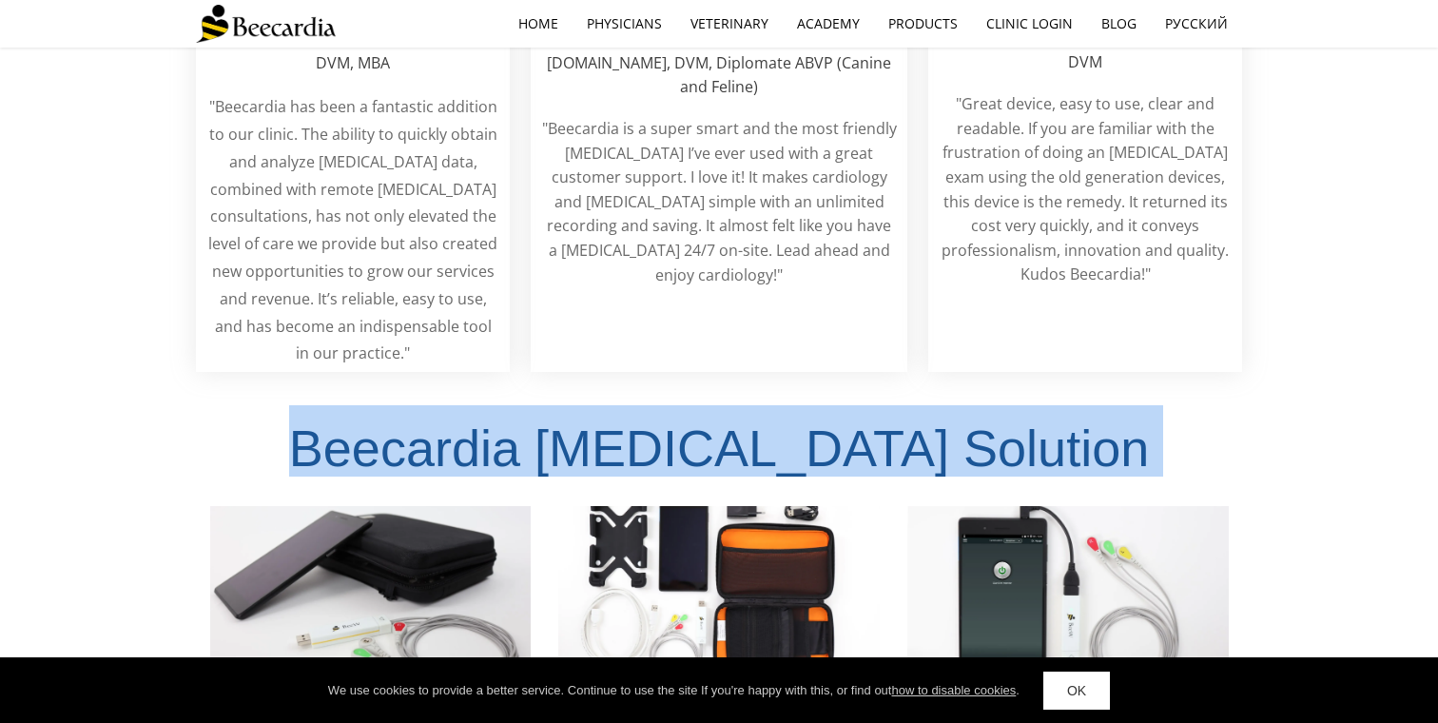
drag, startPoint x: 708, startPoint y: 214, endPoint x: 849, endPoint y: 487, distance: 307.6
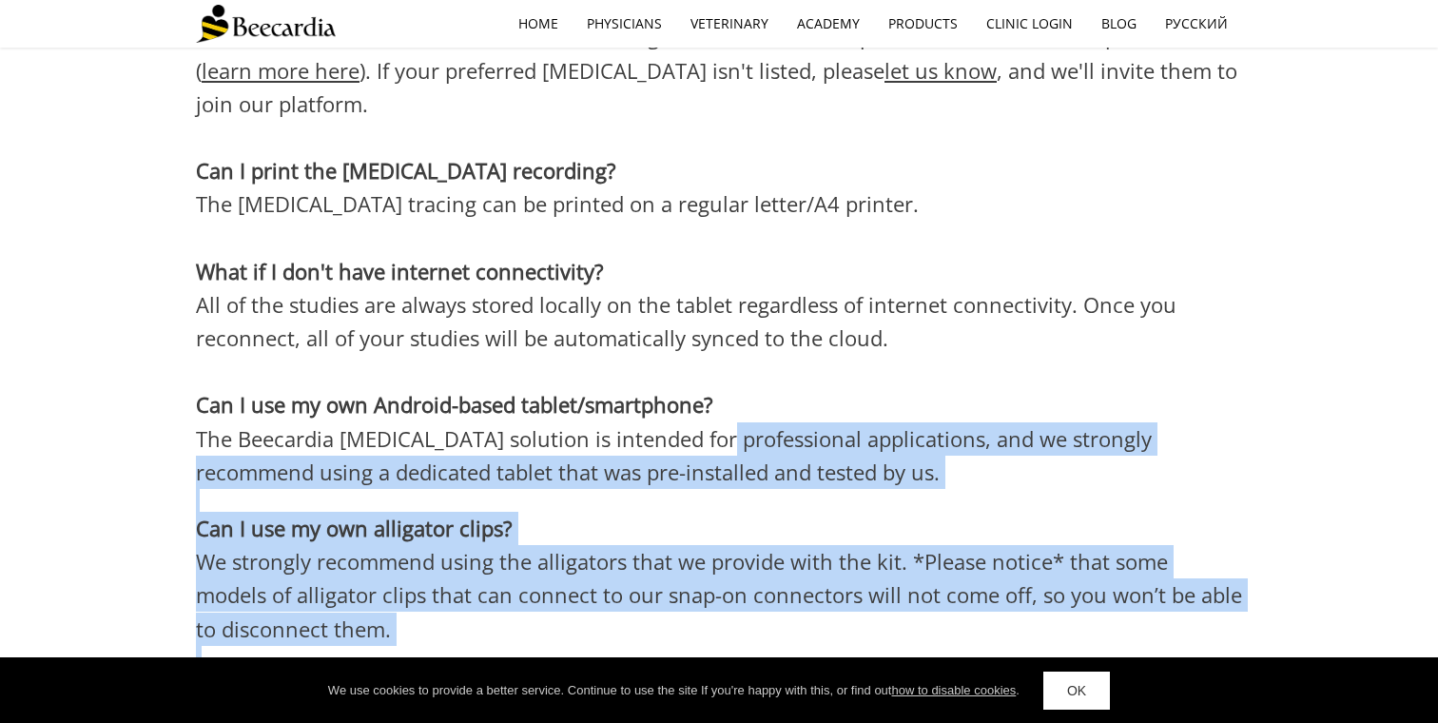
drag, startPoint x: 853, startPoint y: 491, endPoint x: 715, endPoint y: 146, distance: 370.9
click at [715, 163] on div "Do I have to order remote interpretation? No. You can order a report whenever y…" at bounding box center [719, 323] width 1438 height 898
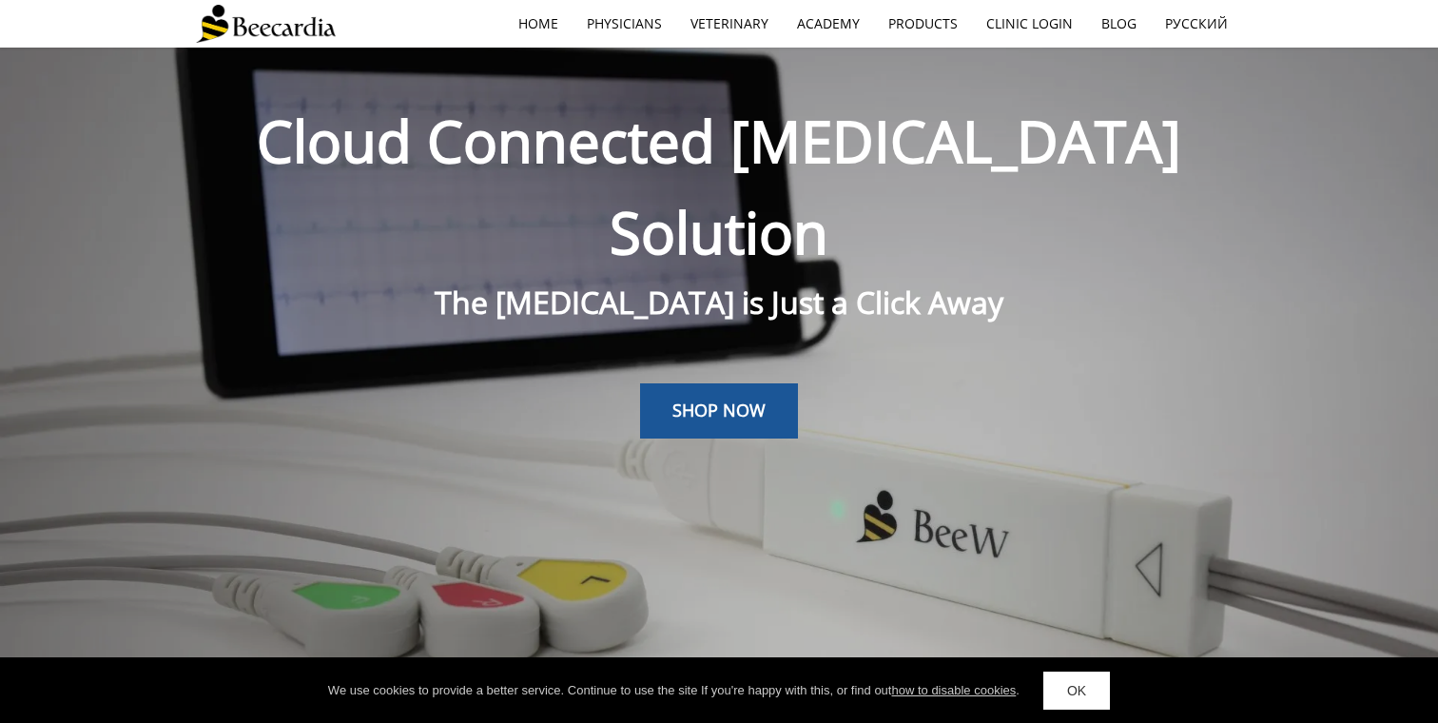
scroll to position [0, 0]
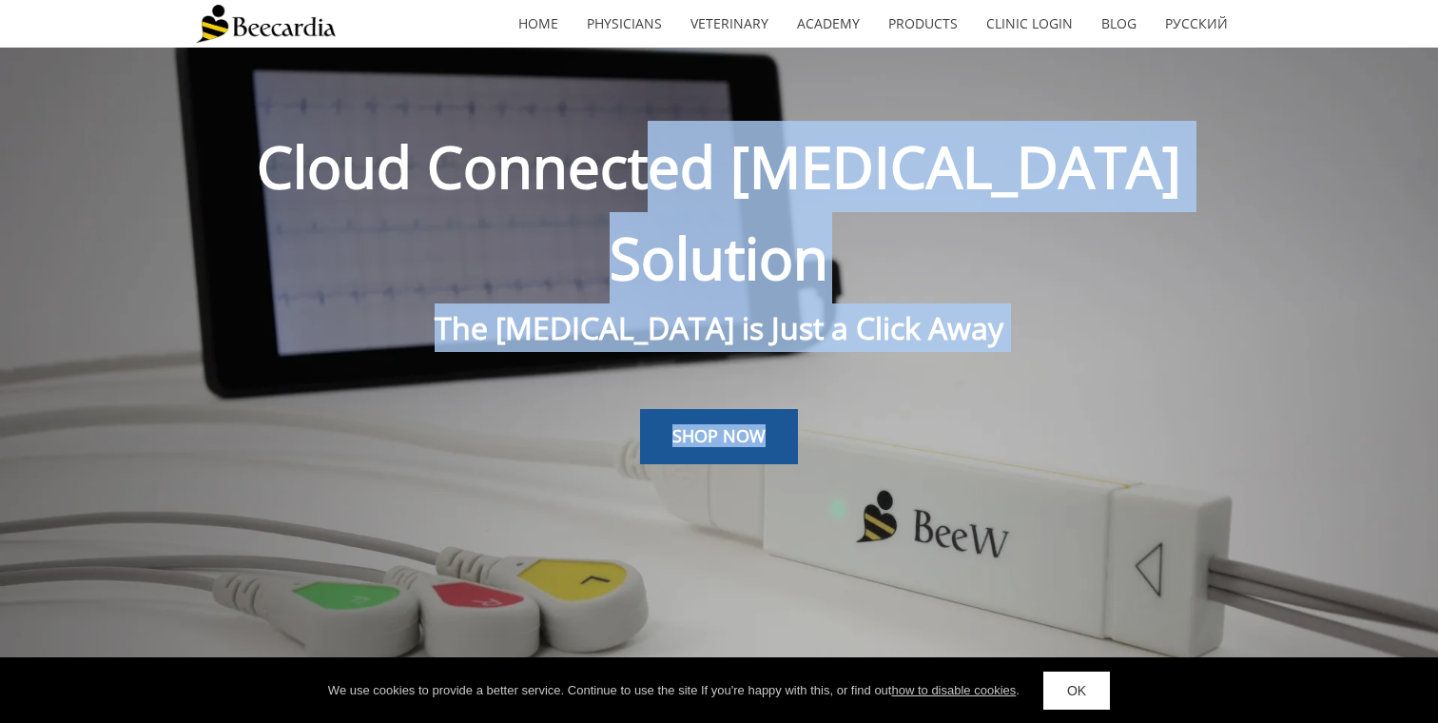
click at [715, 145] on span "Cloud Connected ECG Solution" at bounding box center [719, 211] width 924 height 169
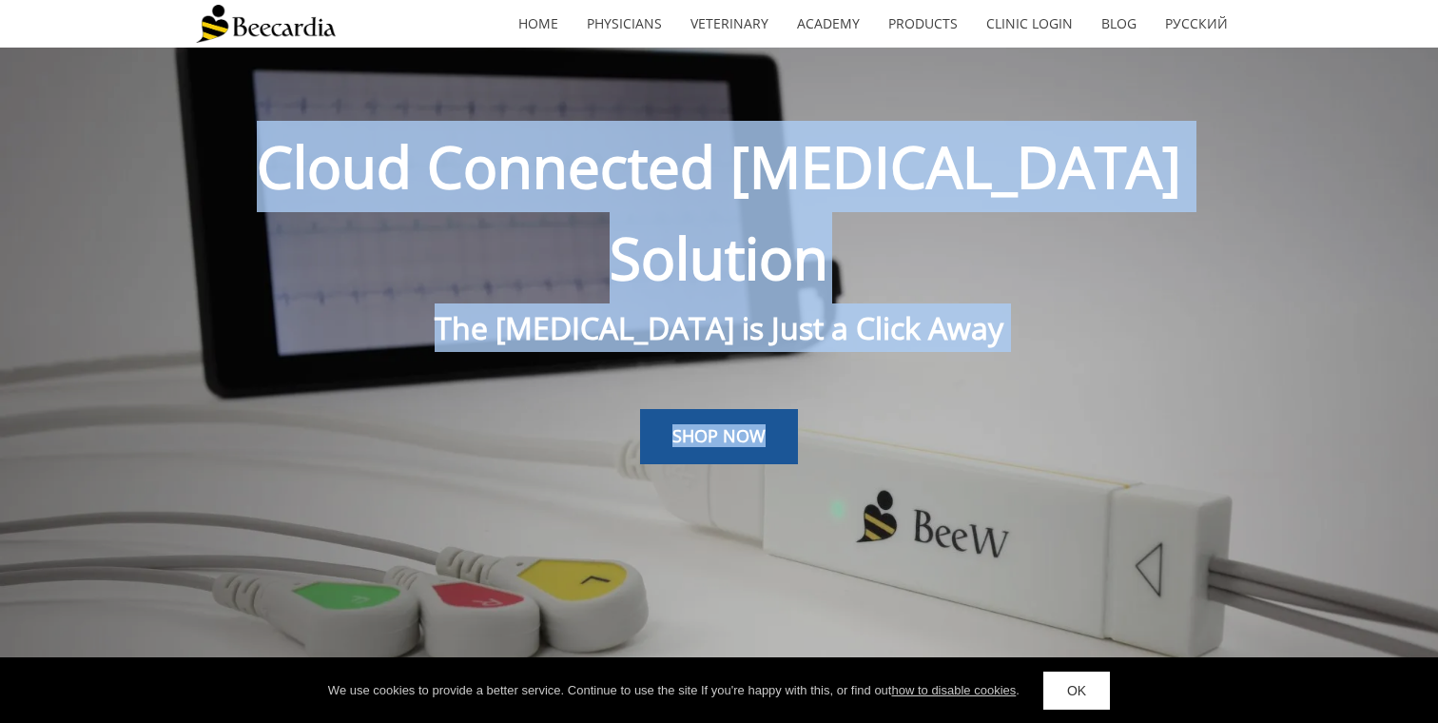
click at [240, 124] on p "Cloud Connected ECG Solution" at bounding box center [719, 212] width 1046 height 183
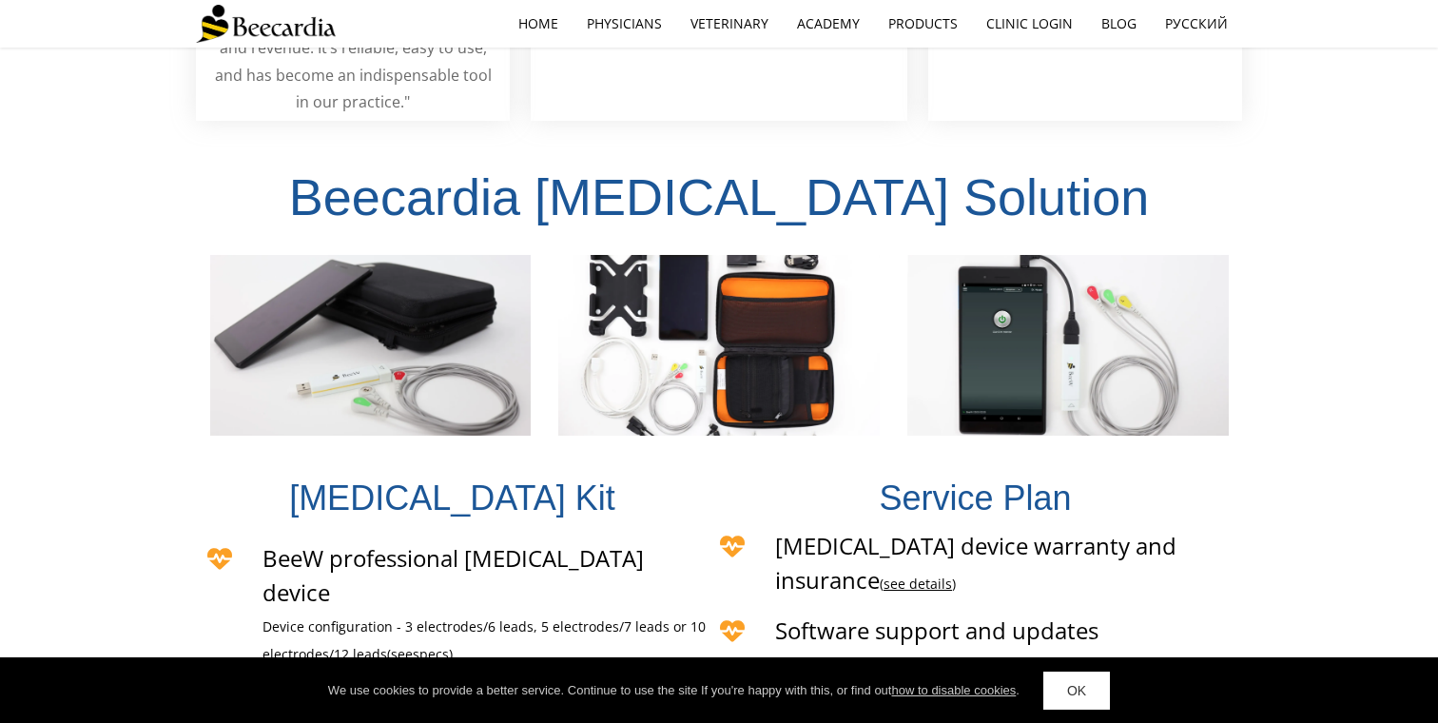
scroll to position [5333, 0]
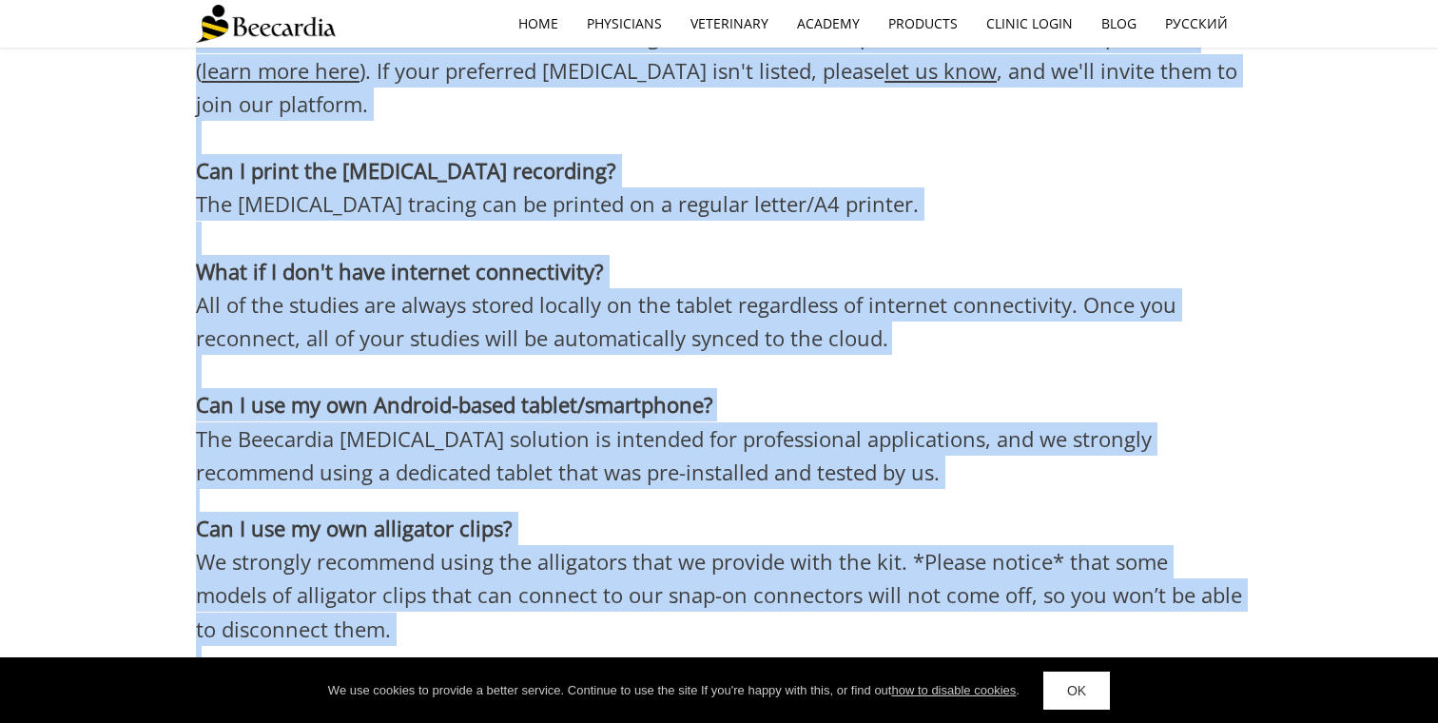
drag, startPoint x: 566, startPoint y: 475, endPoint x: 284, endPoint y: -151, distance: 686.2
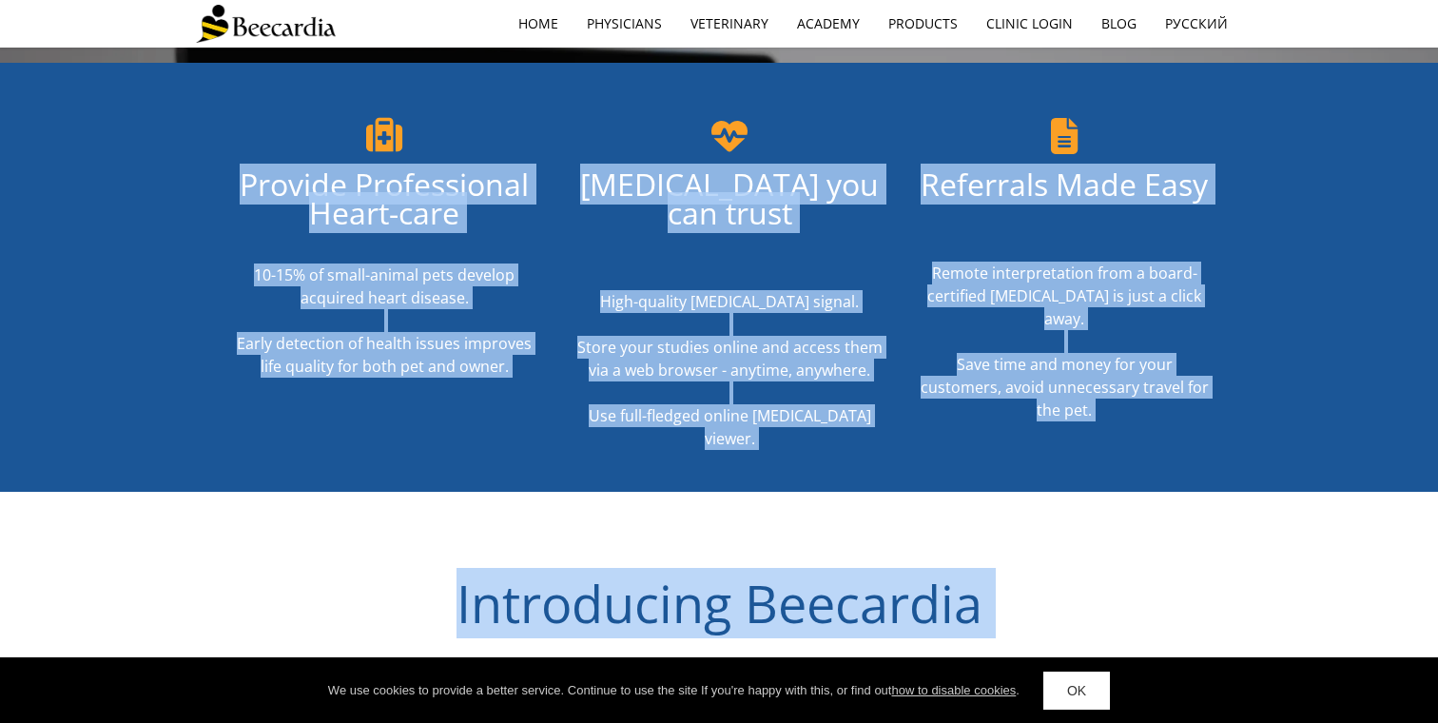
scroll to position [0, 0]
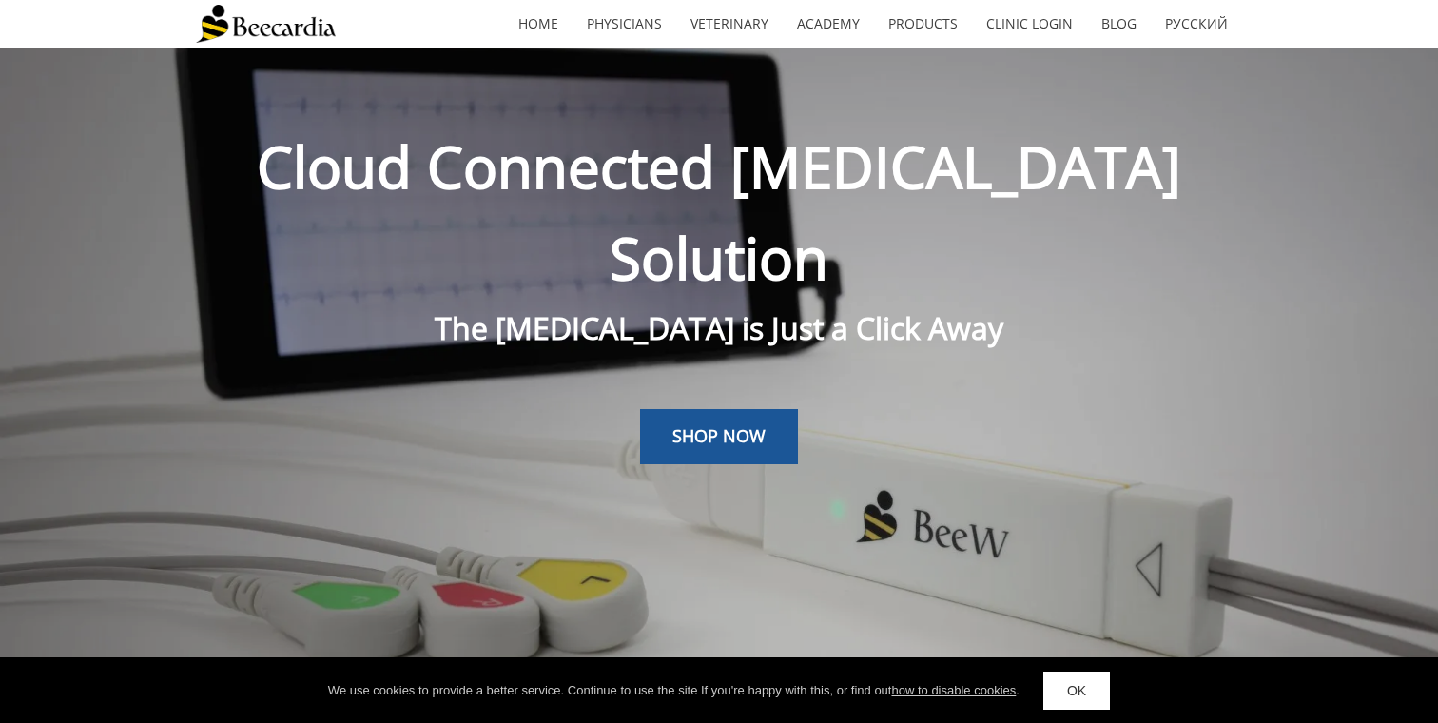
click at [563, 307] on span "The Cardiologist is Just a Click Away" at bounding box center [719, 327] width 569 height 41
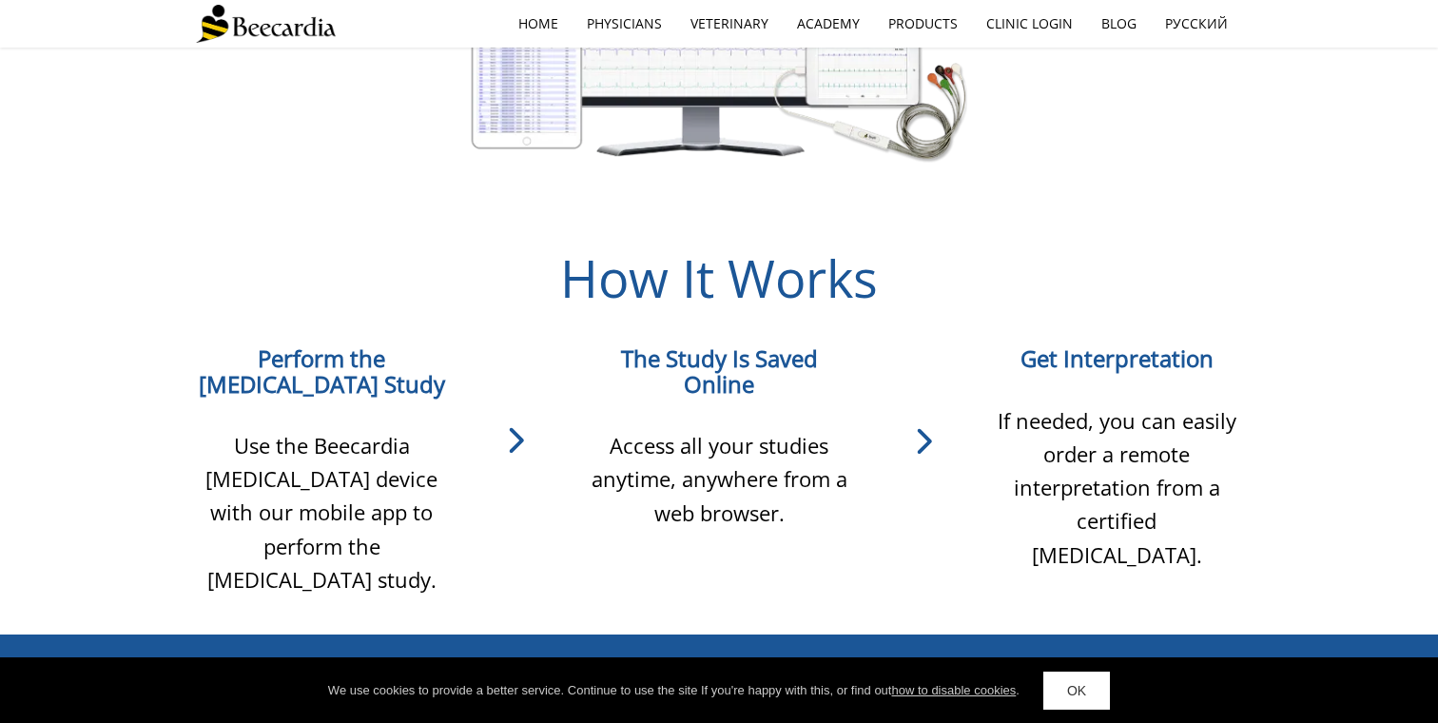
scroll to position [1958, 0]
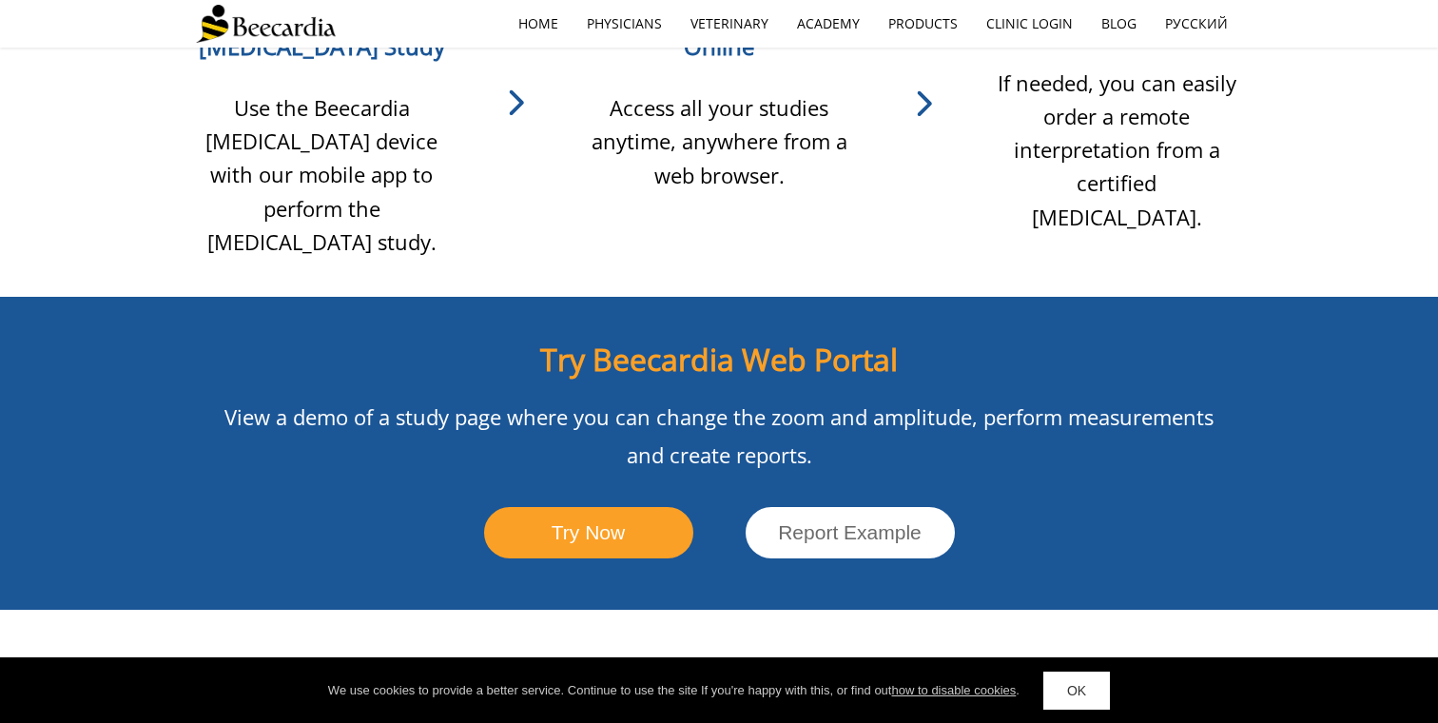
click at [1098, 692] on link "OK" at bounding box center [1076, 690] width 67 height 38
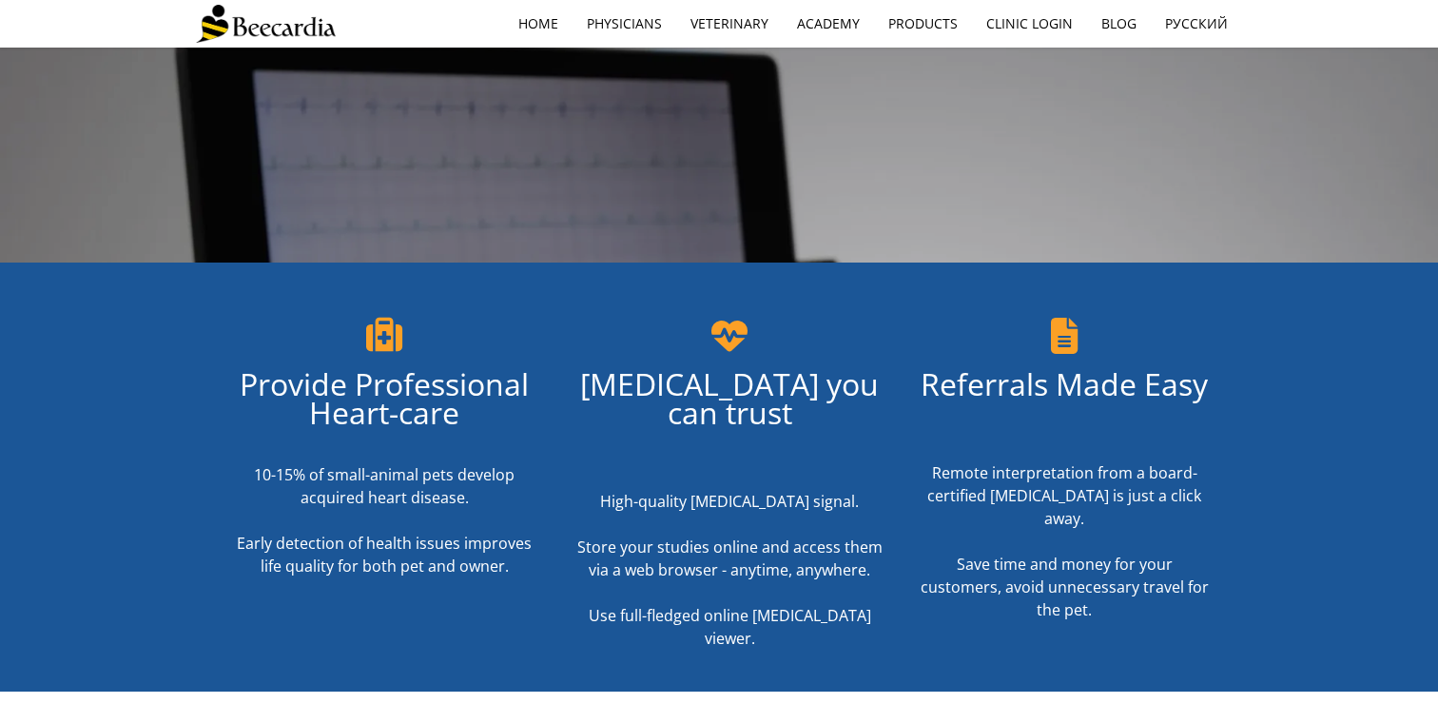
scroll to position [0, 0]
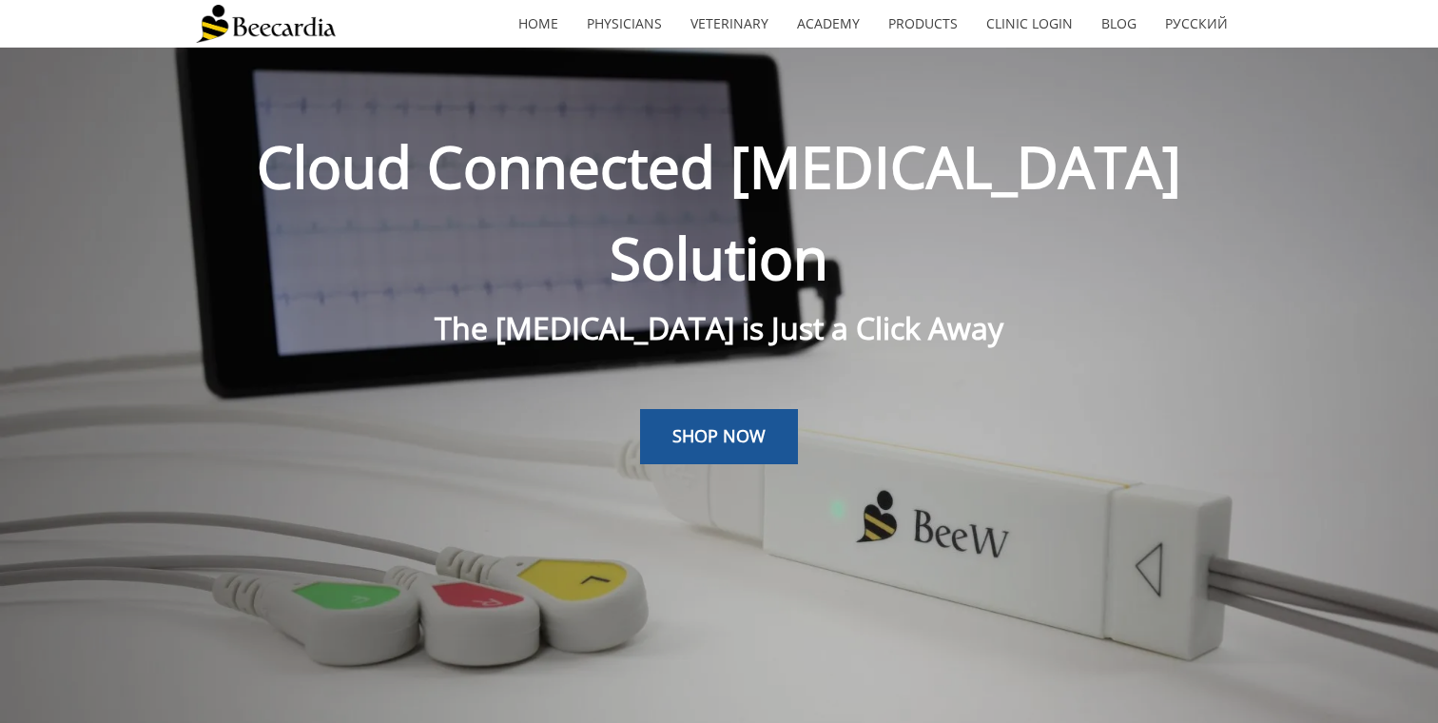
click at [856, 145] on span "Cloud Connected ECG Solution" at bounding box center [719, 211] width 924 height 169
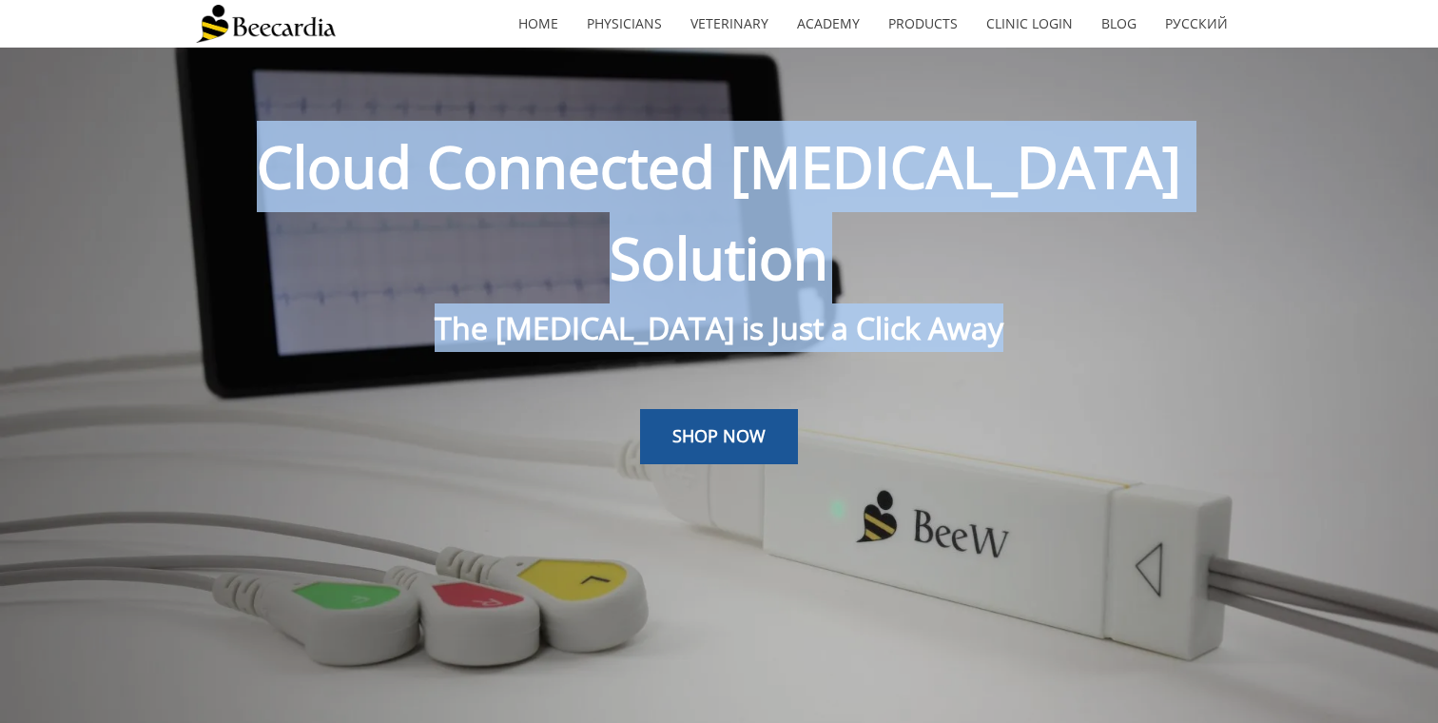
drag, startPoint x: 856, startPoint y: 145, endPoint x: 856, endPoint y: 220, distance: 75.1
click at [856, 220] on div "Cloud Connected ECG Solution The Cardiologist is Just a Click Away" at bounding box center [719, 236] width 1046 height 231
click at [856, 307] on span "The Cardiologist is Just a Click Away" at bounding box center [719, 327] width 569 height 41
